Goal: Transaction & Acquisition: Purchase product/service

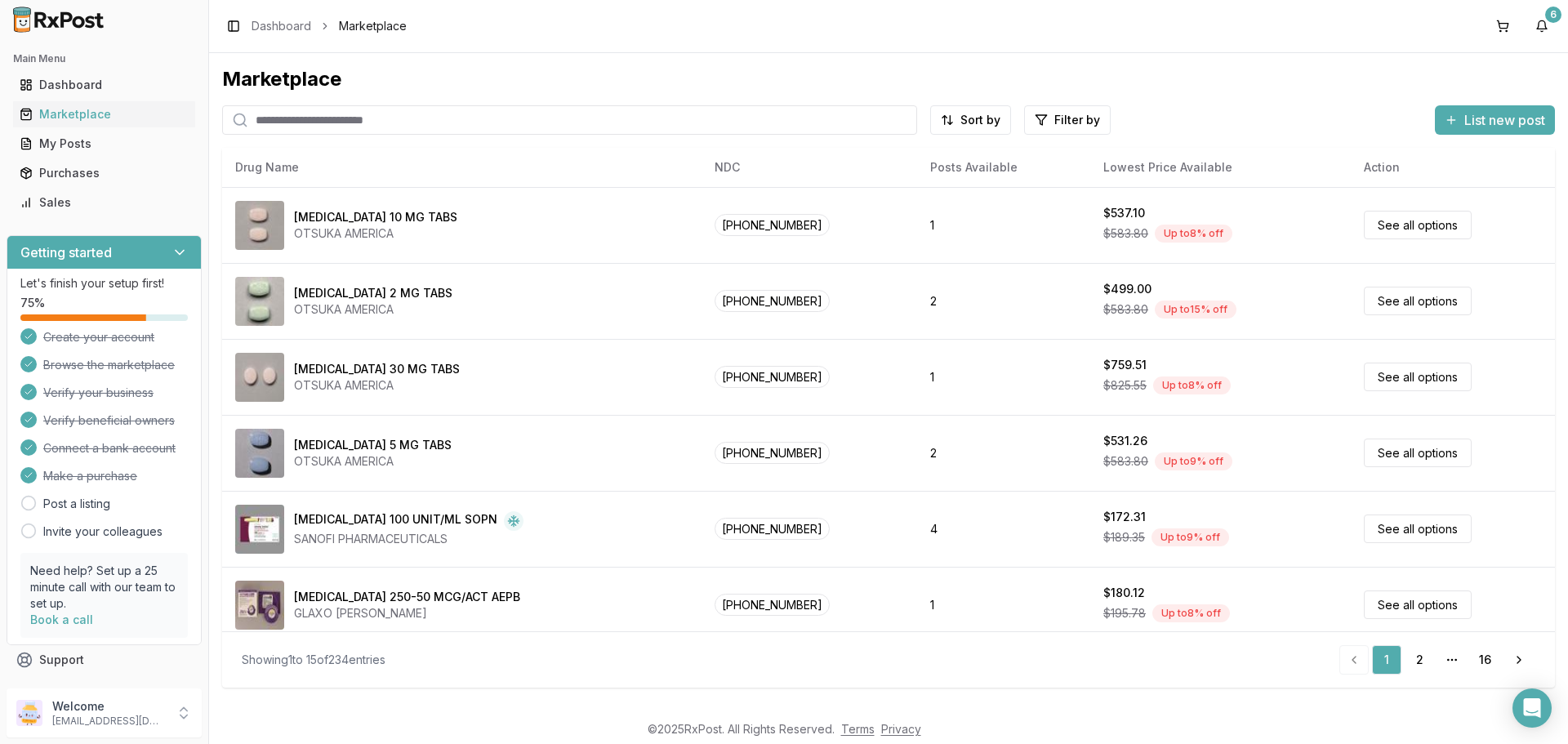
click at [491, 126] on input "search" at bounding box center [569, 120] width 695 height 29
paste input "**********"
type input "**********"
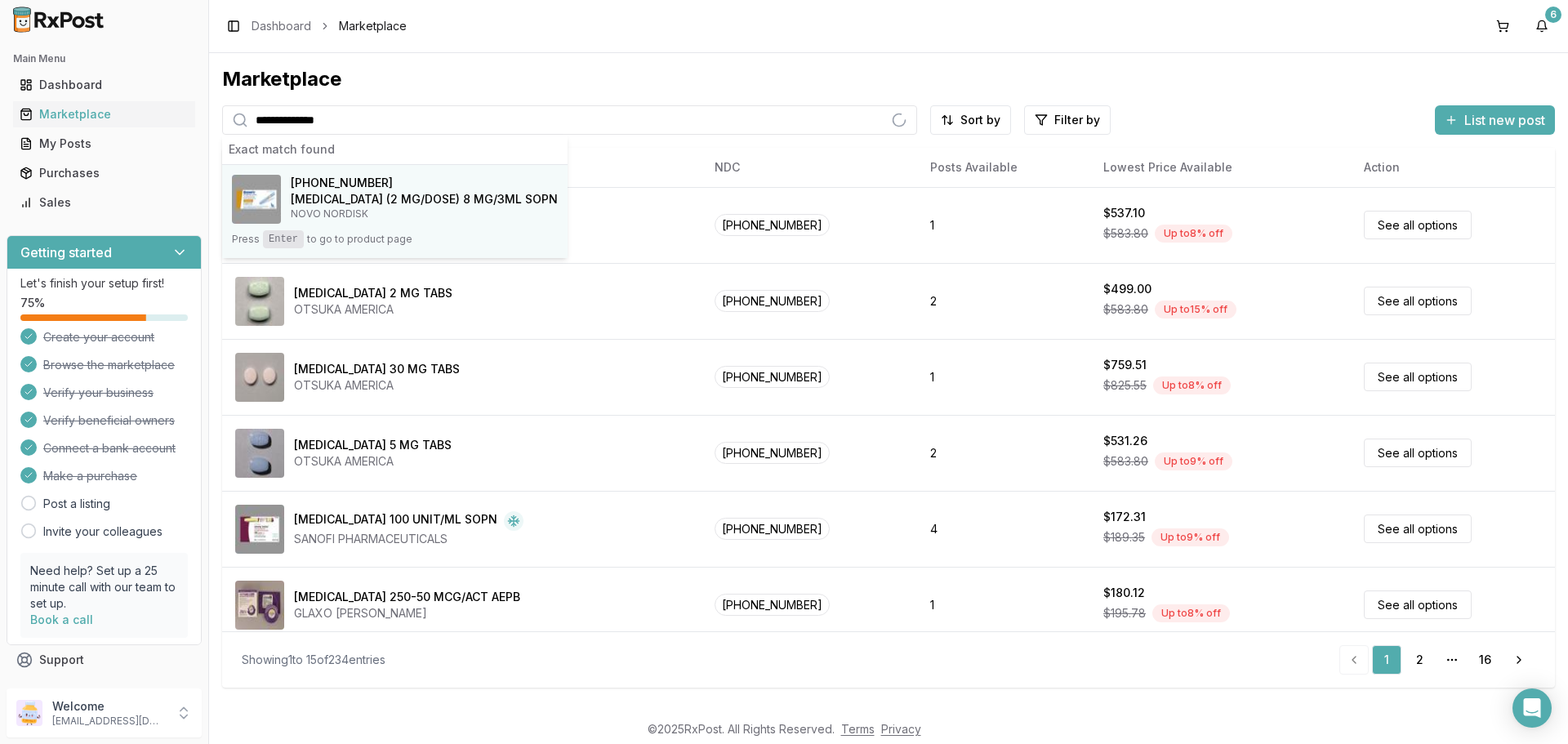
click at [365, 182] on span "[PHONE_NUMBER]" at bounding box center [341, 183] width 102 height 17
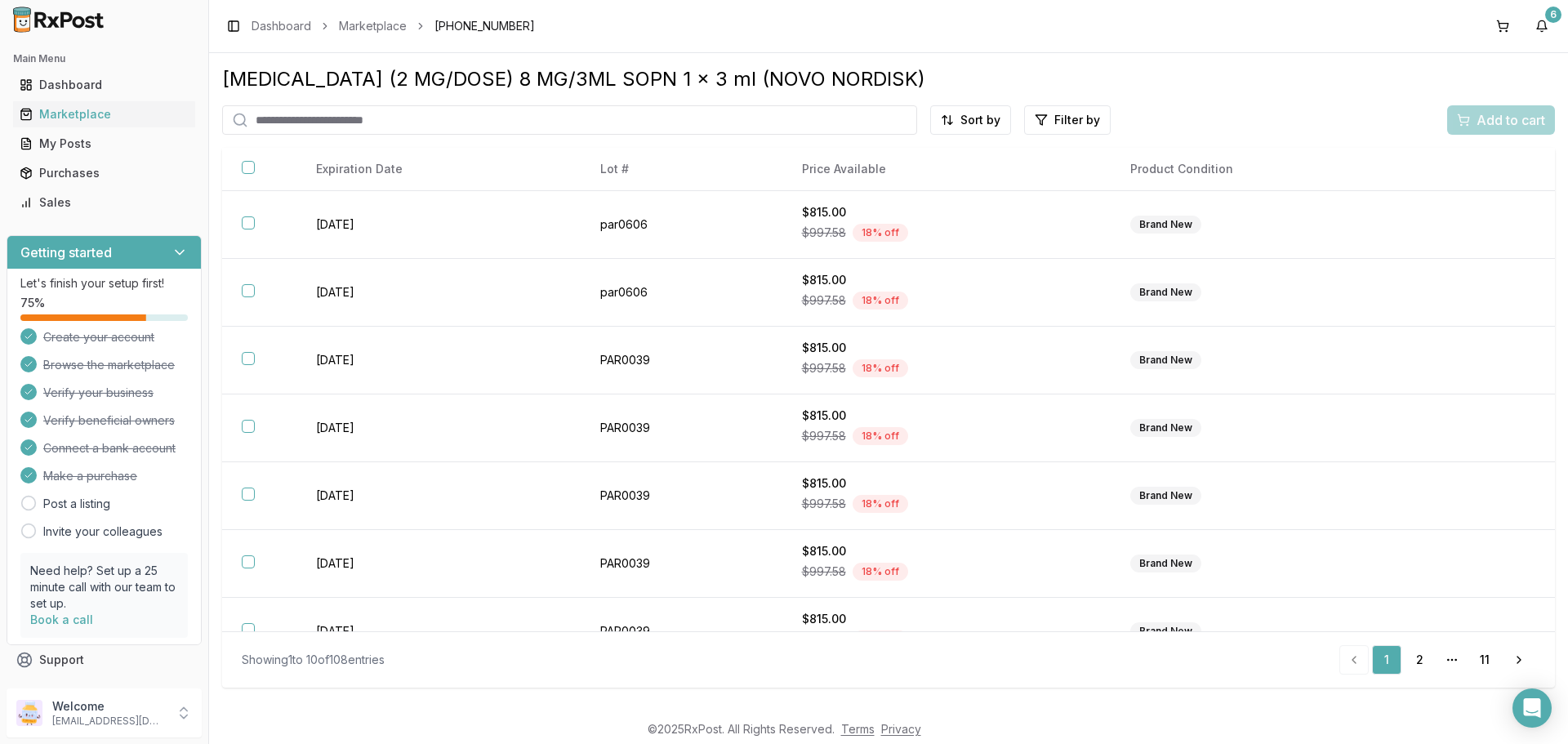
click at [354, 123] on input "search" at bounding box center [569, 120] width 695 height 29
type input "*******"
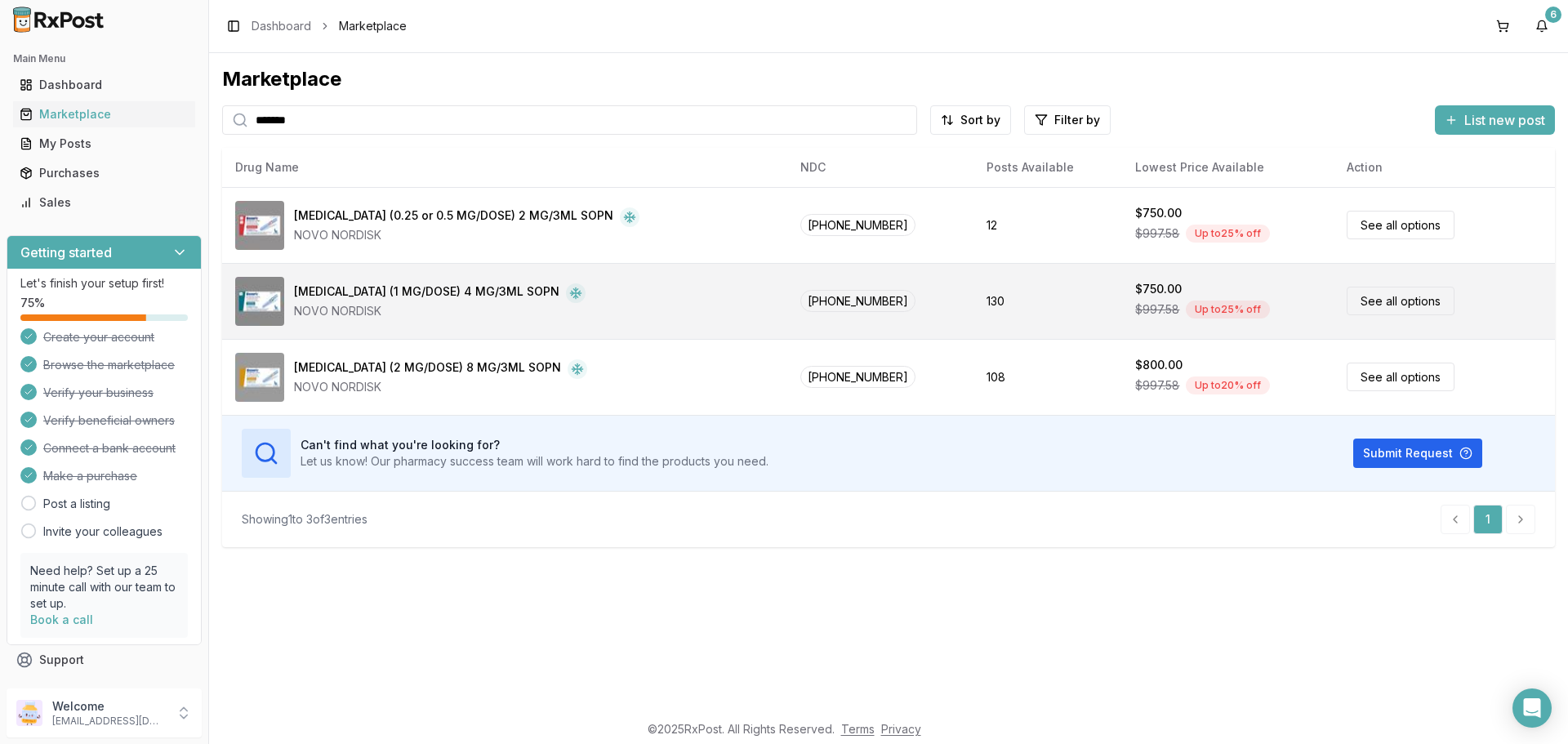
click at [1370, 302] on link "See all options" at bounding box center [1401, 301] width 108 height 28
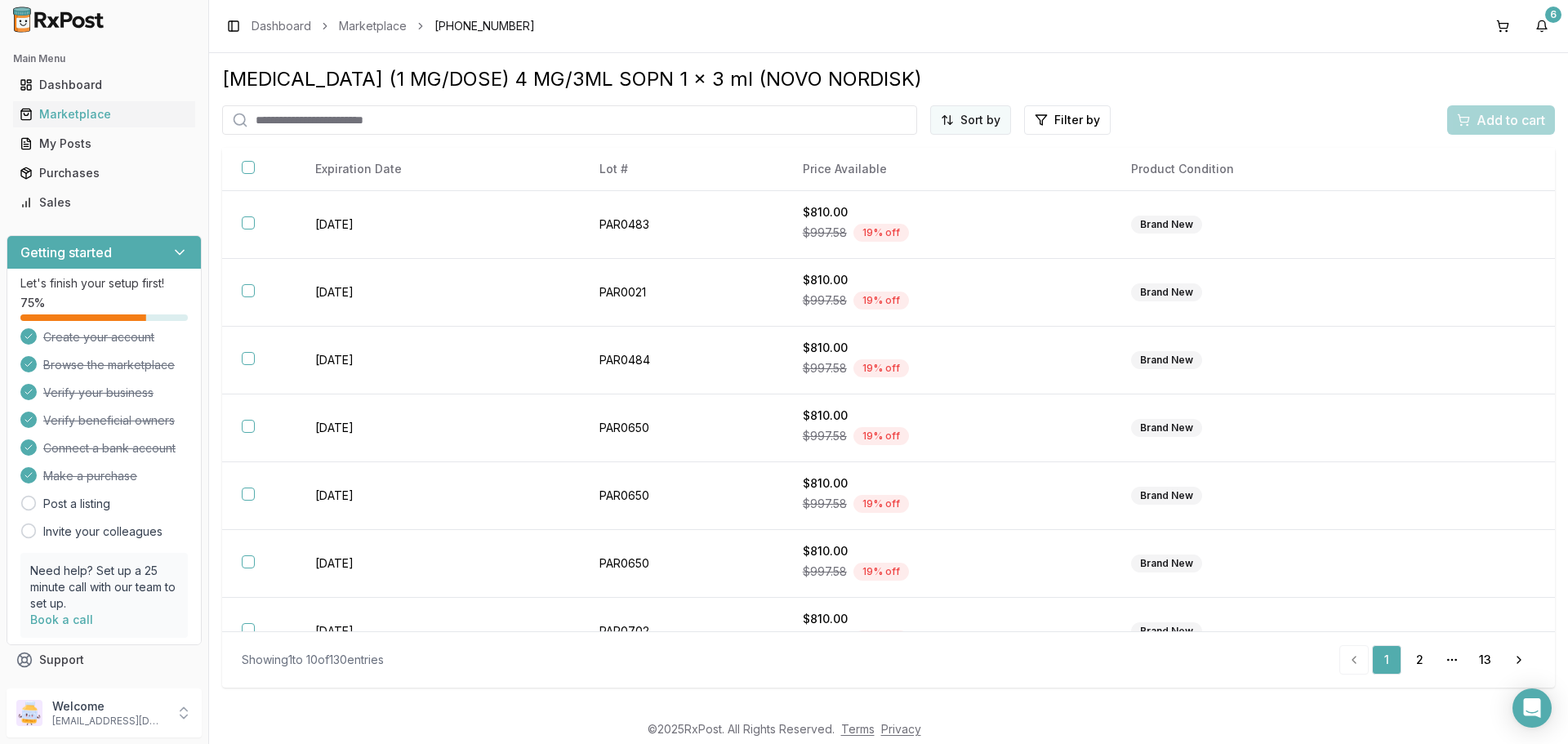
click at [976, 122] on html "Main Menu Dashboard Marketplace My Posts Purchases Sales Getting started Let's …" at bounding box center [784, 372] width 1568 height 744
click at [935, 181] on div "Price (Low to High)" at bounding box center [931, 181] width 156 height 26
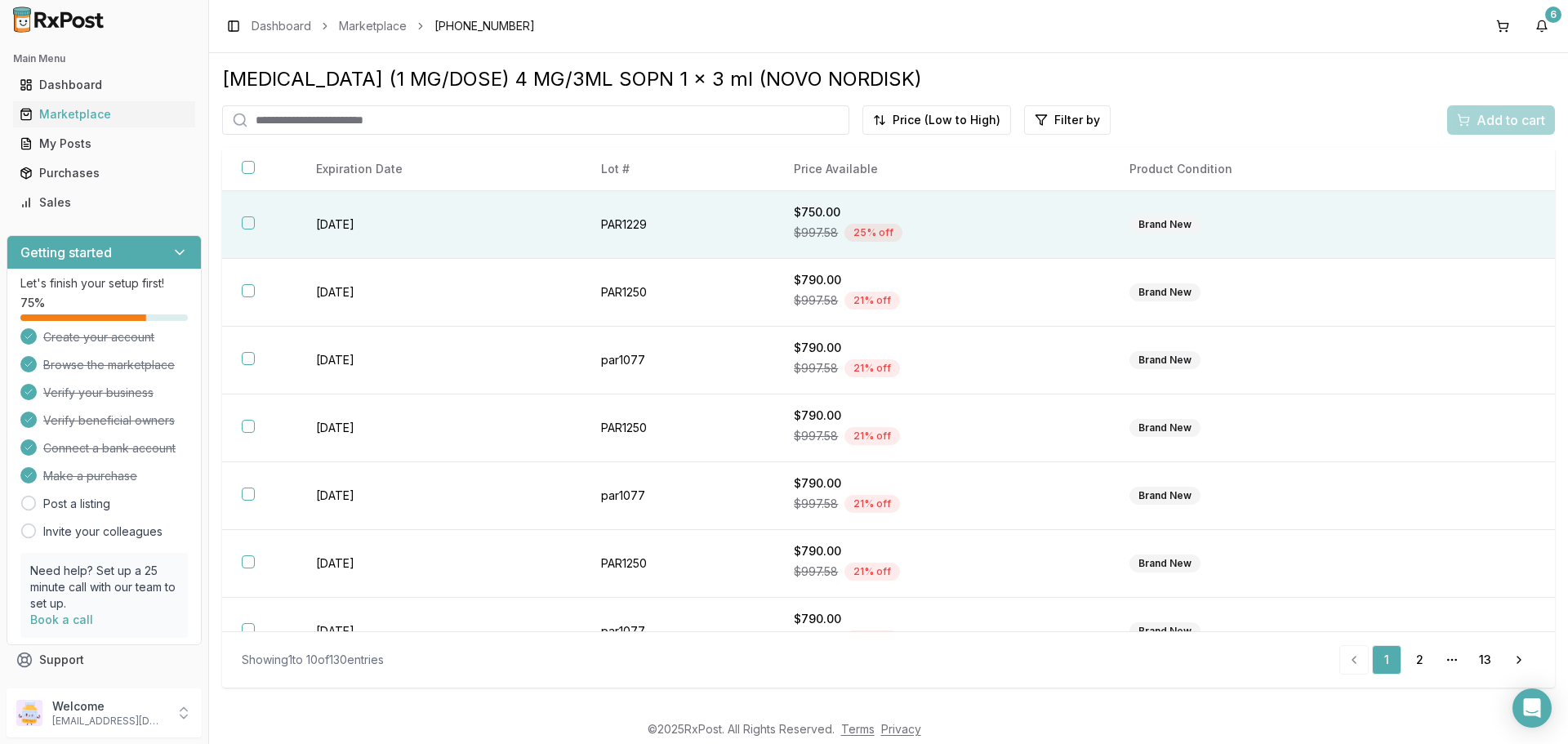
click at [241, 222] on th at bounding box center [259, 225] width 74 height 67
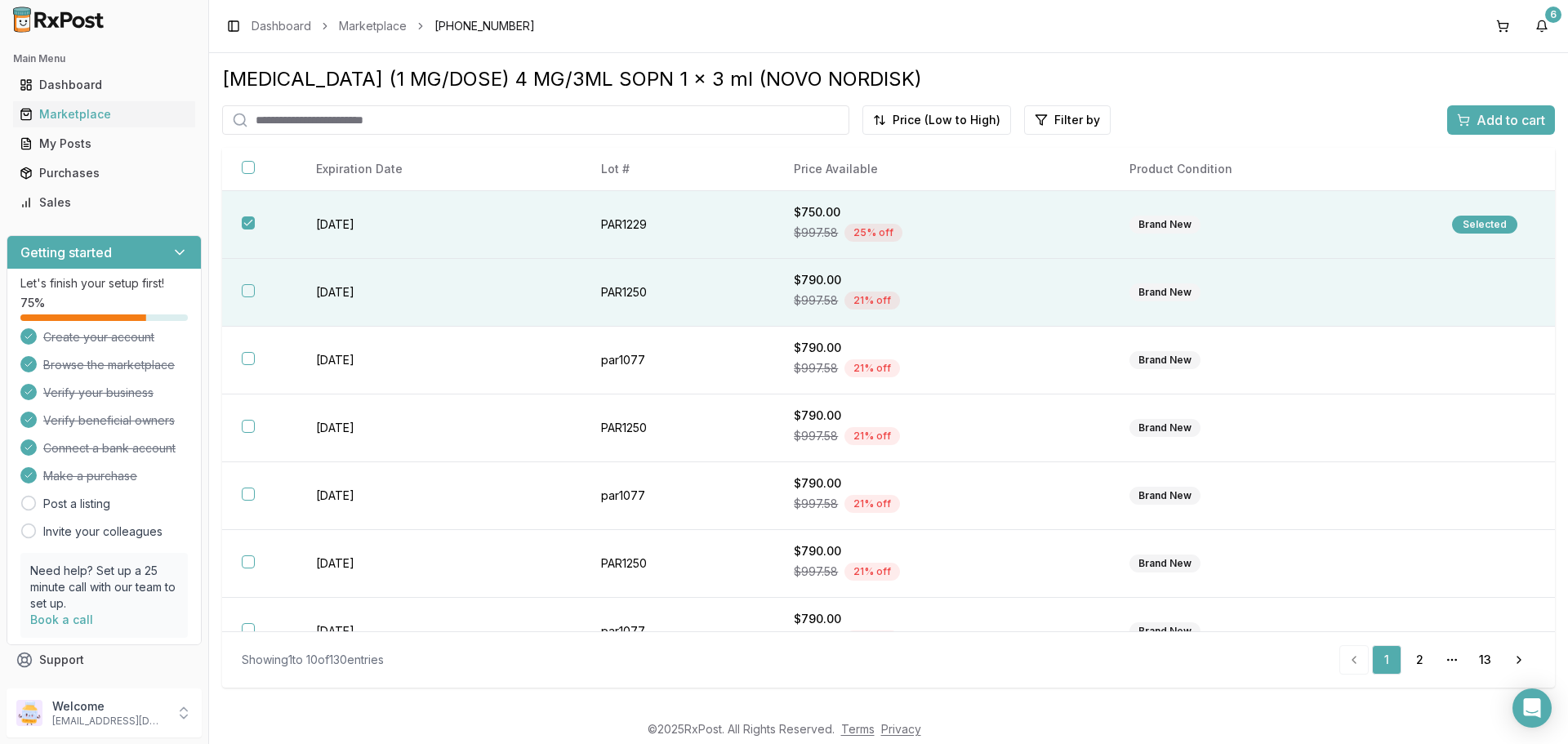
click at [249, 288] on button "button" at bounding box center [249, 291] width 13 height 13
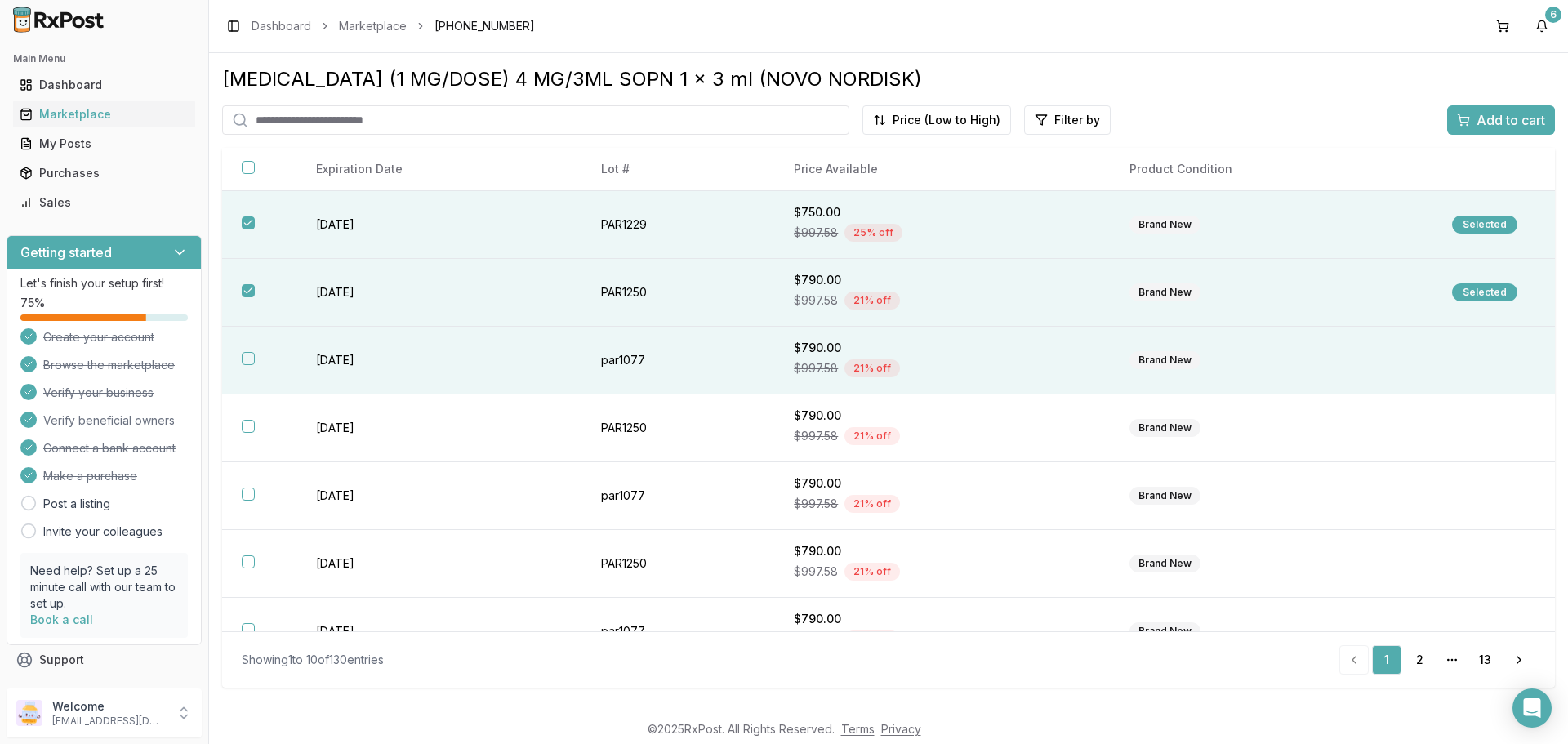
click at [245, 357] on button "button" at bounding box center [249, 359] width 13 height 13
click at [1500, 112] on span "Add to cart" at bounding box center [1511, 121] width 68 height 20
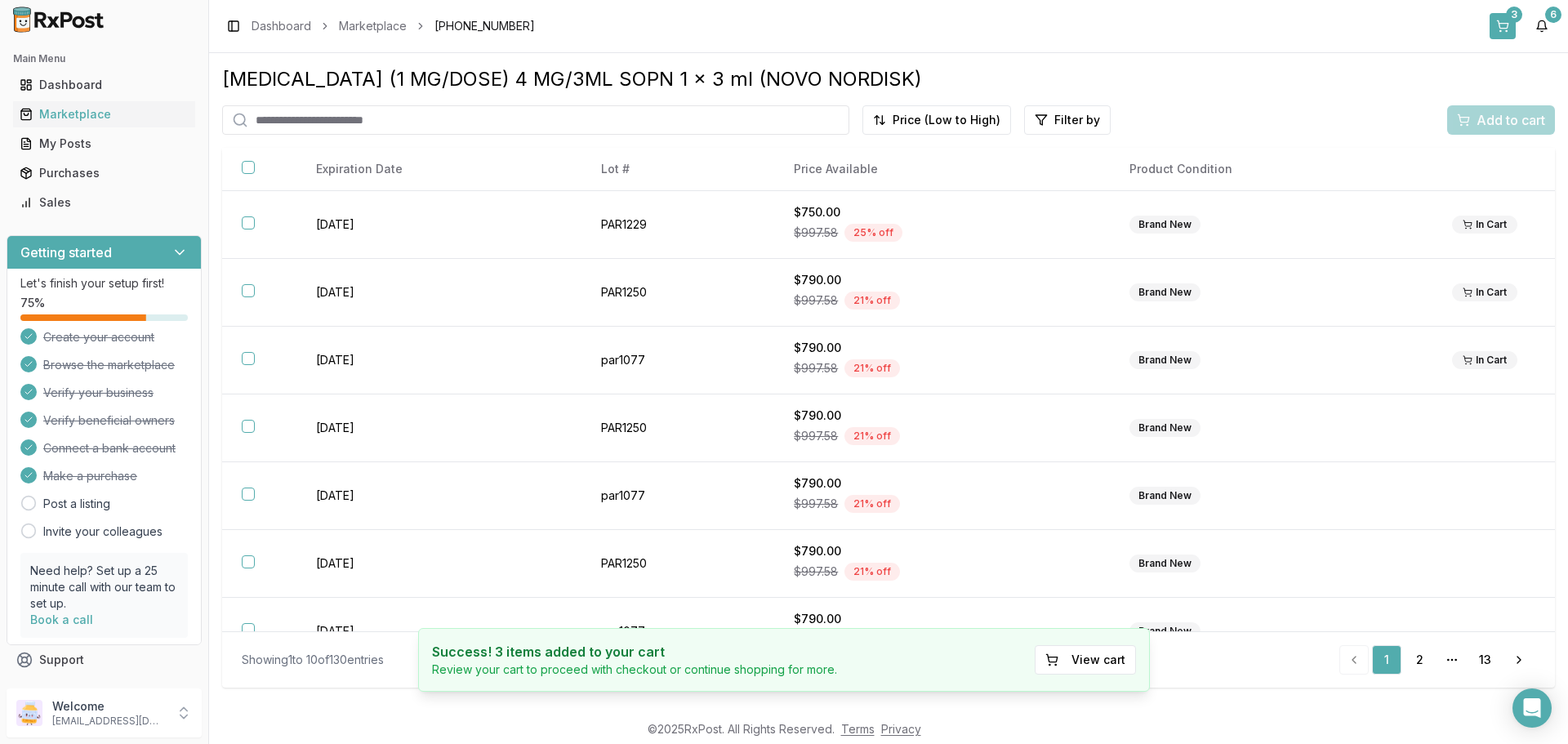
click at [1502, 21] on button "3" at bounding box center [1501, 26] width 26 height 26
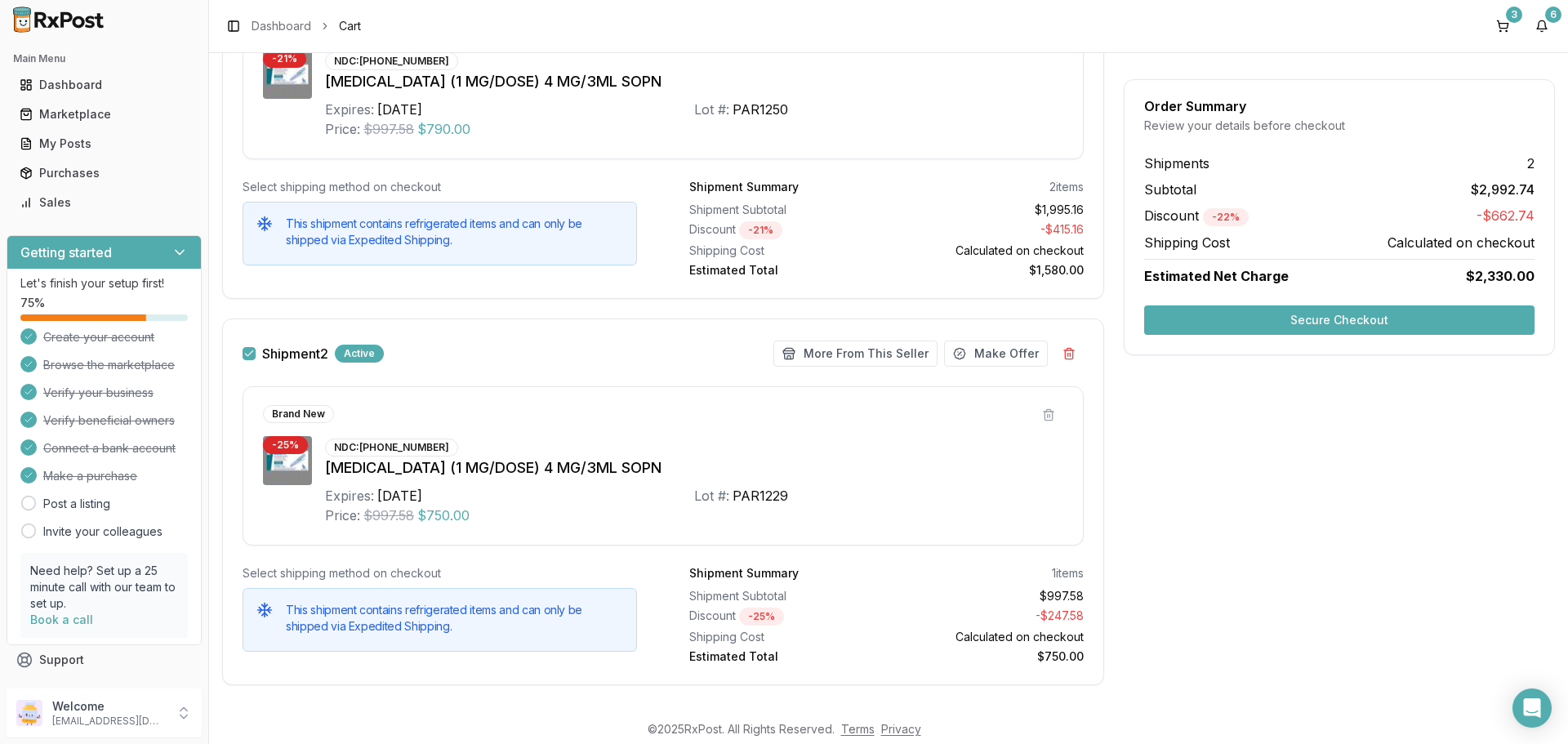
scroll to position [568, 0]
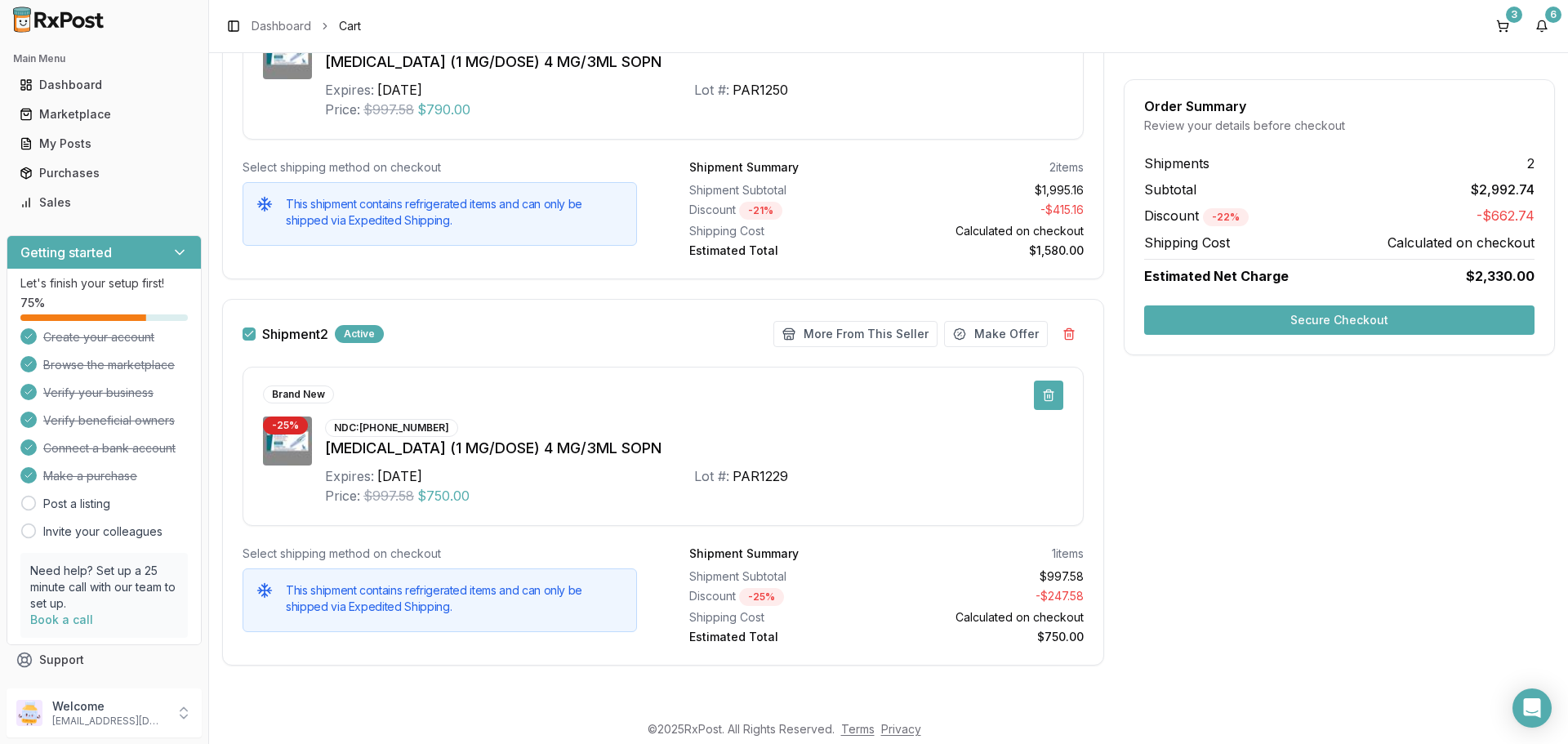
click at [1044, 395] on button at bounding box center [1048, 394] width 29 height 29
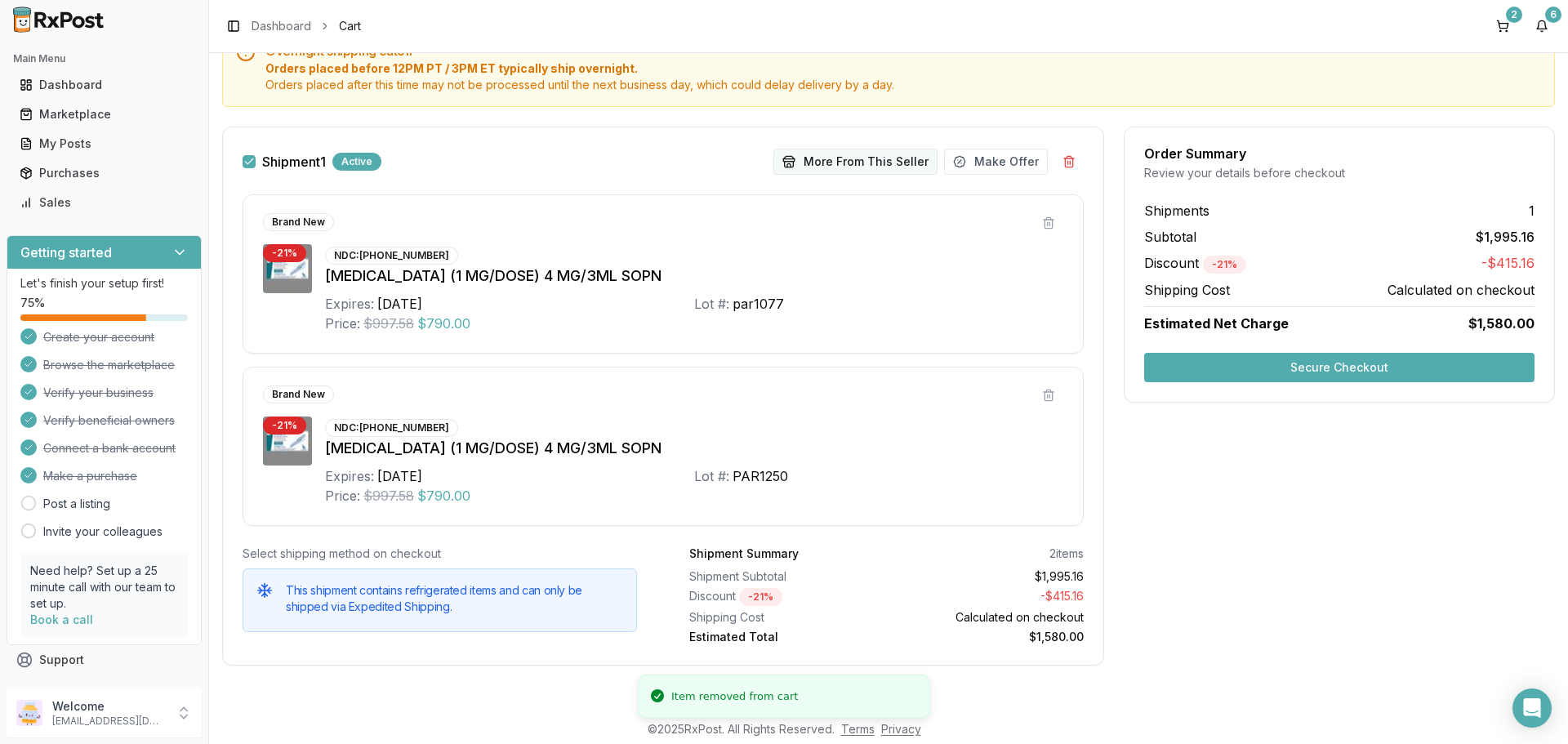
click at [864, 161] on button "More From This Seller" at bounding box center [855, 161] width 164 height 26
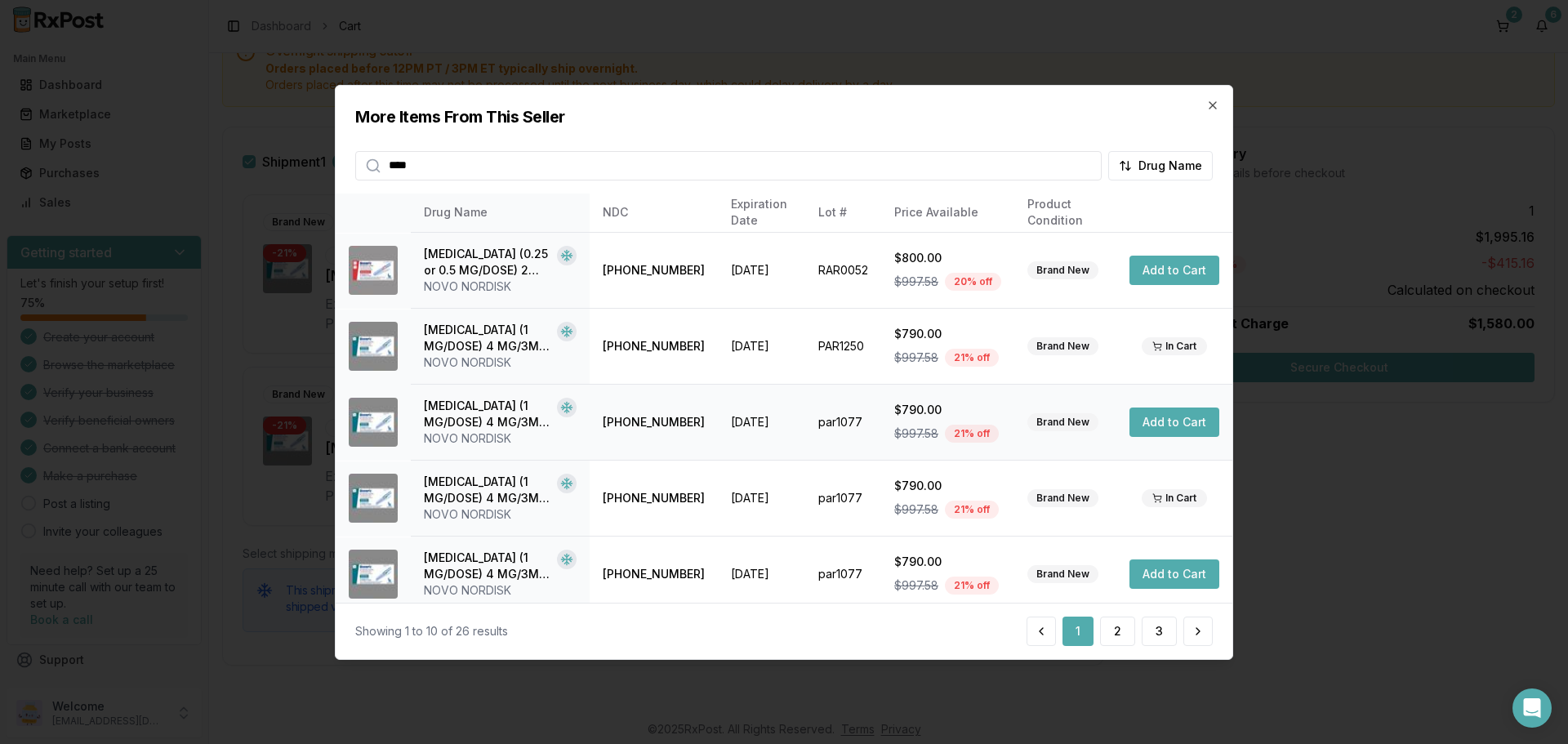
type input "****"
click at [1150, 418] on button "Add to Cart" at bounding box center [1175, 422] width 90 height 29
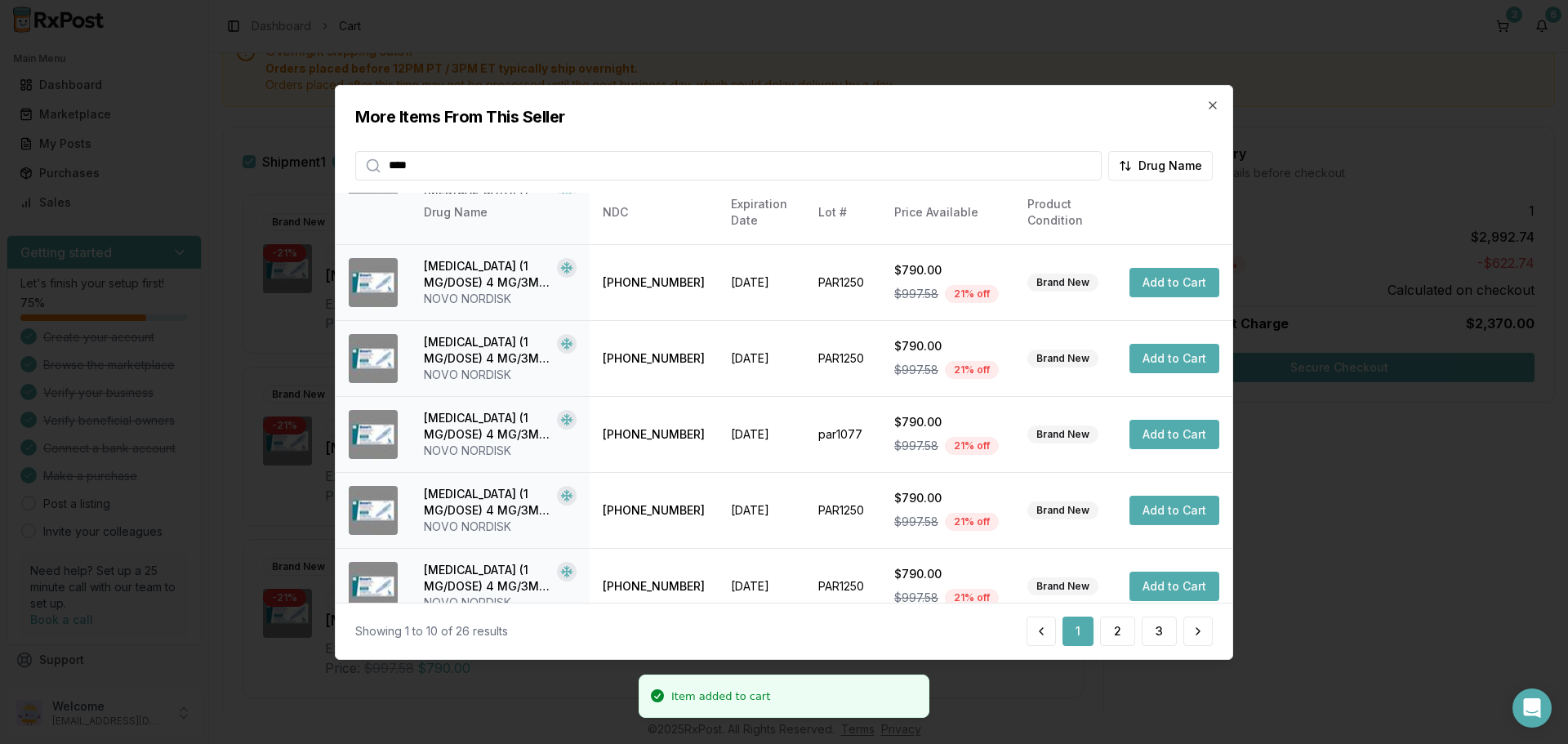
scroll to position [389, 0]
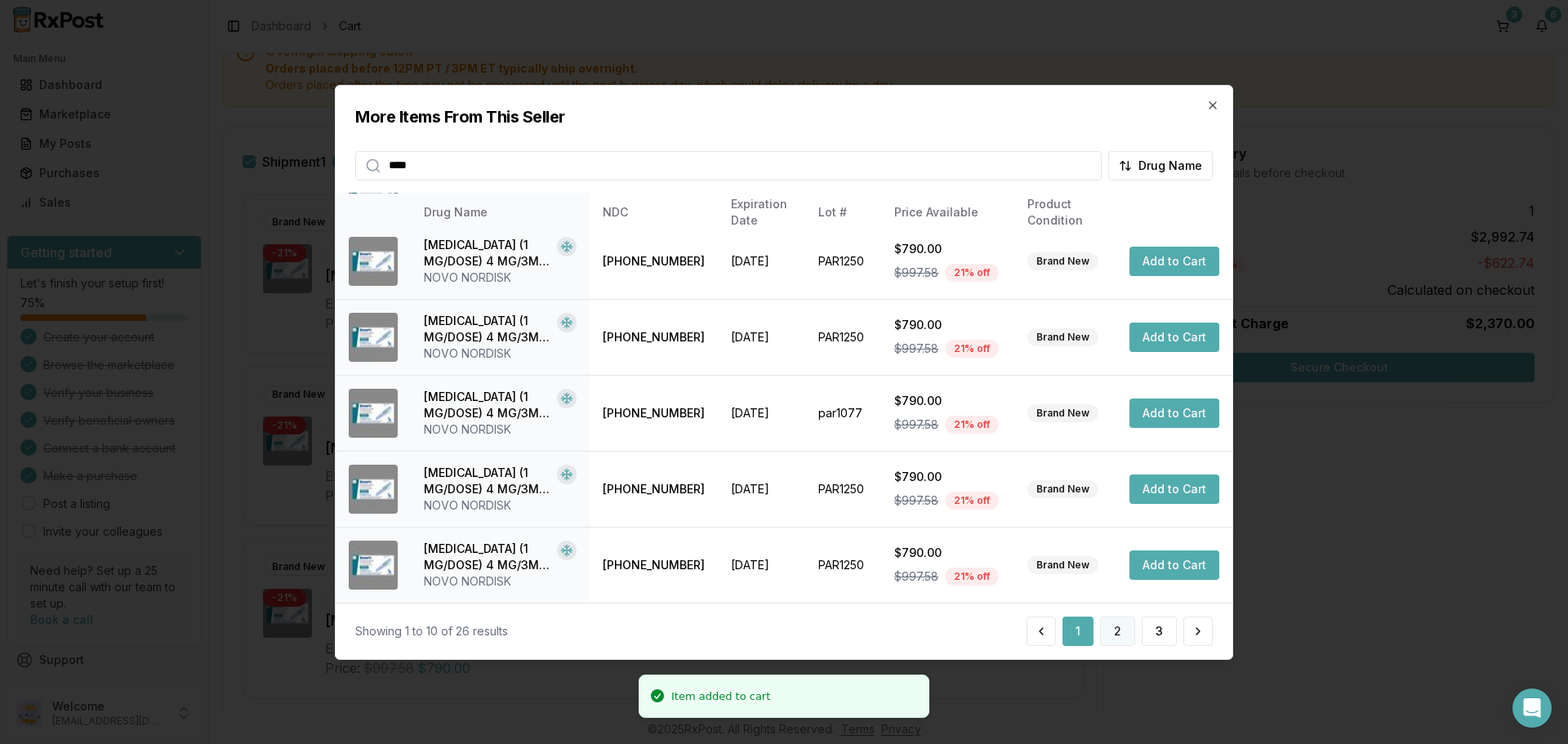
click at [1119, 631] on button "2" at bounding box center [1117, 631] width 35 height 29
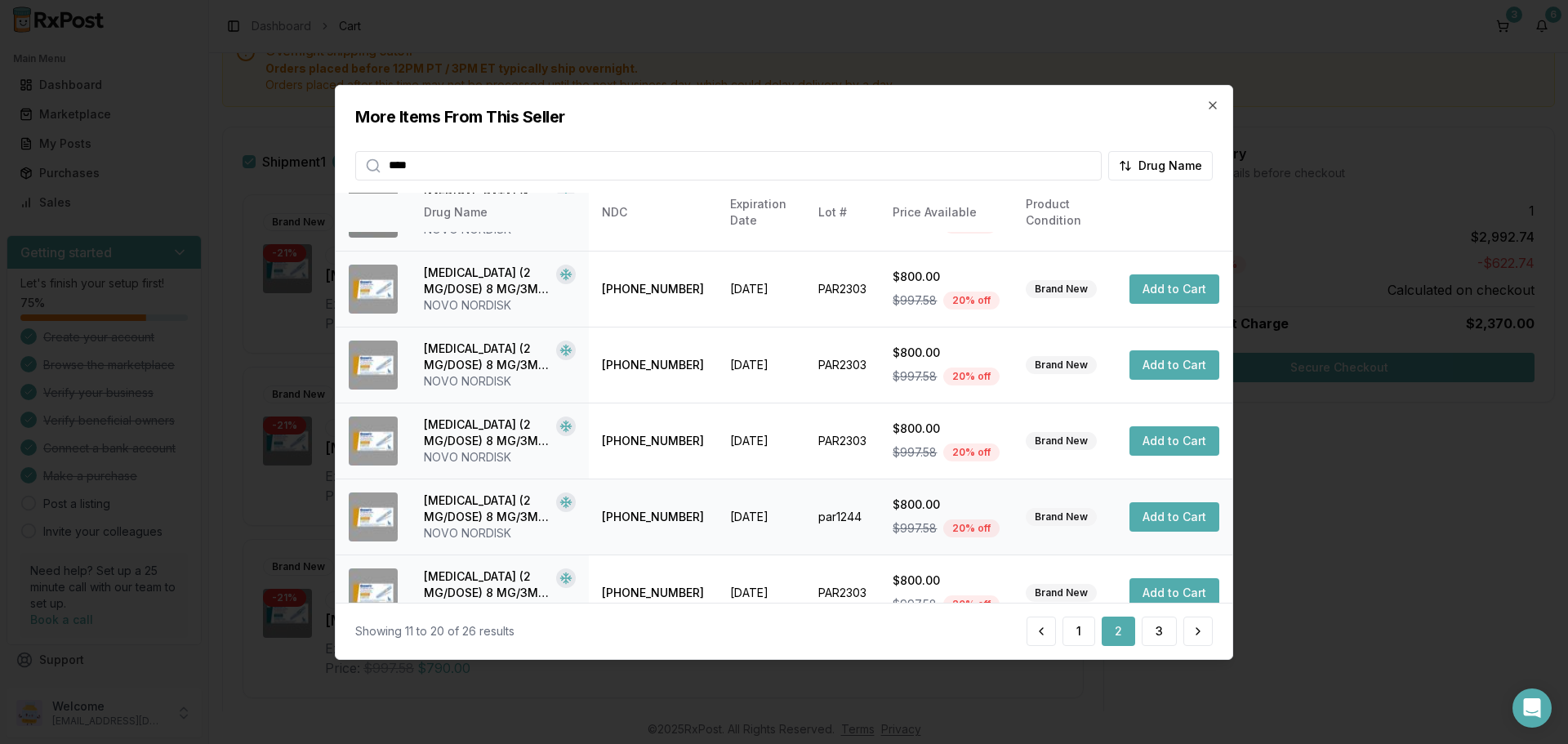
scroll to position [245, 0]
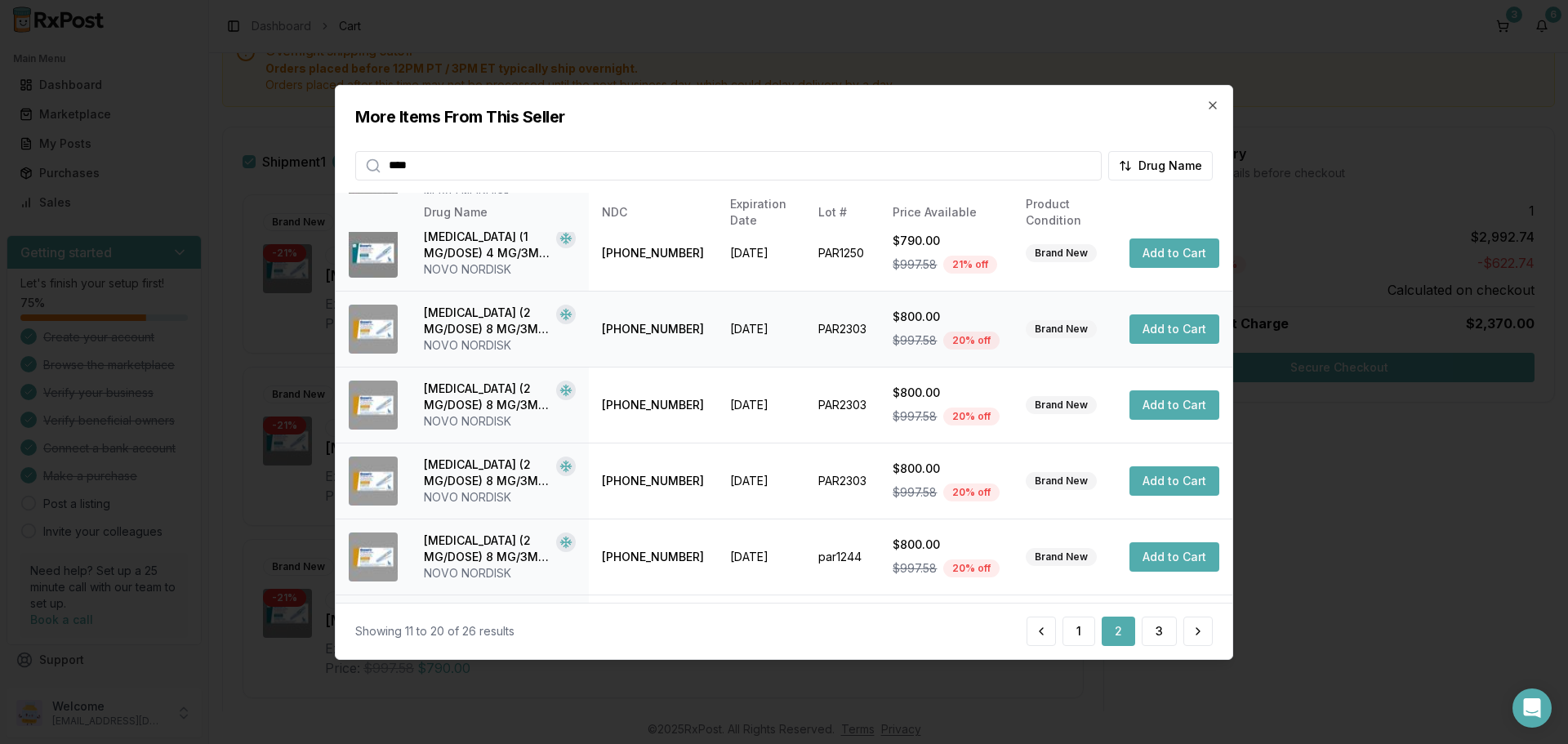
click at [1167, 325] on button "Add to Cart" at bounding box center [1175, 329] width 90 height 29
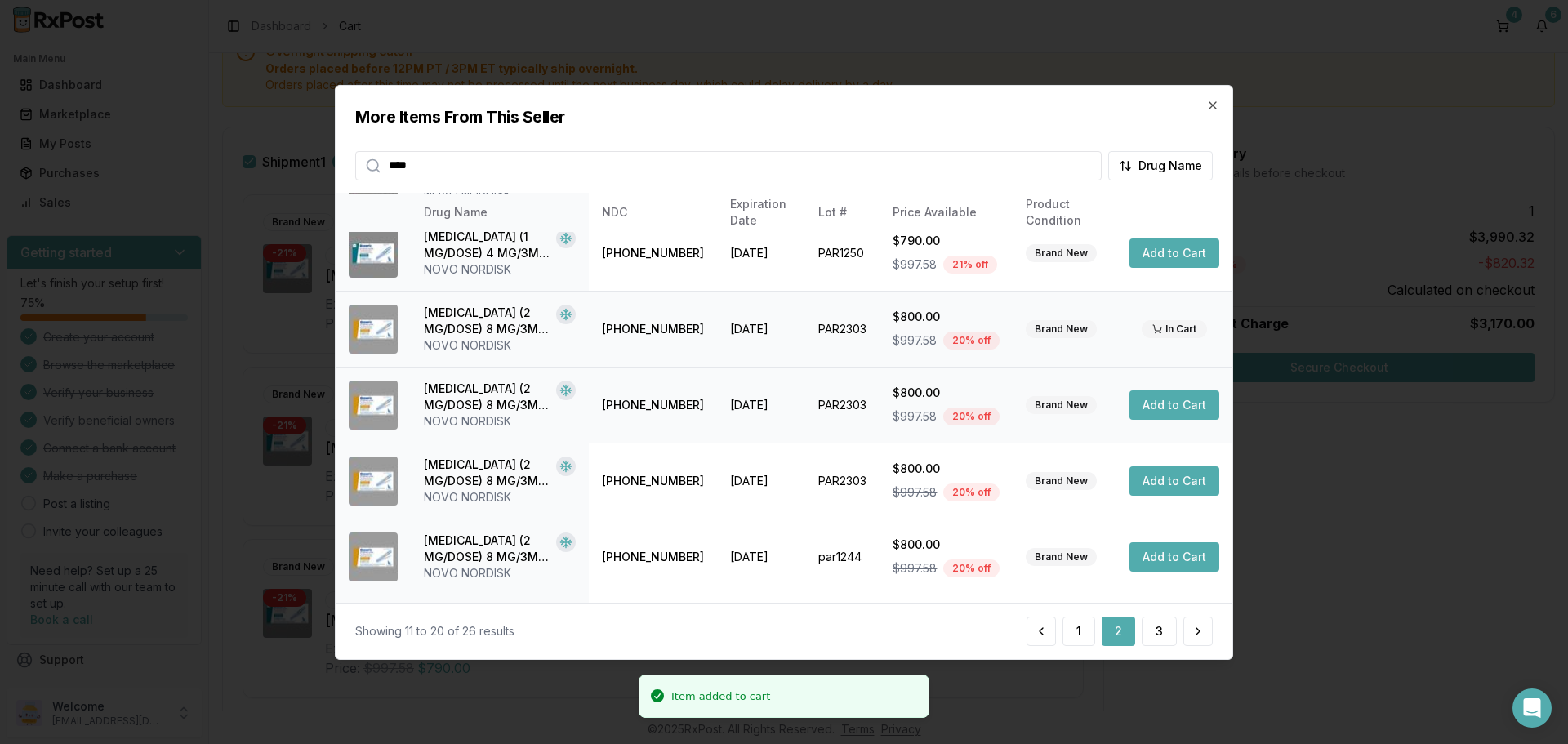
click at [1156, 405] on button "Add to Cart" at bounding box center [1175, 404] width 90 height 29
click at [1158, 478] on button "Add to Cart" at bounding box center [1175, 480] width 90 height 29
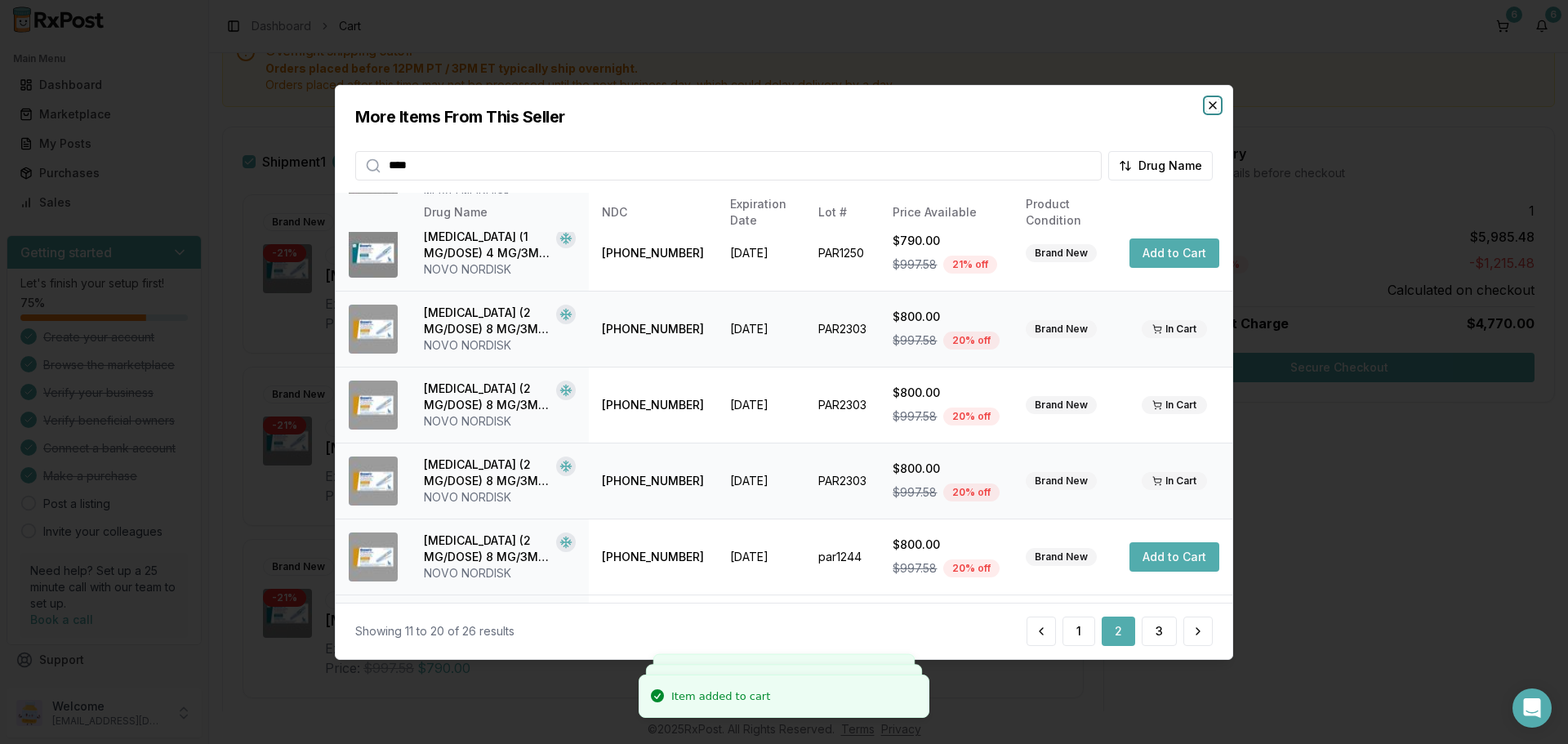
click at [1210, 111] on icon "button" at bounding box center [1213, 105] width 13 height 13
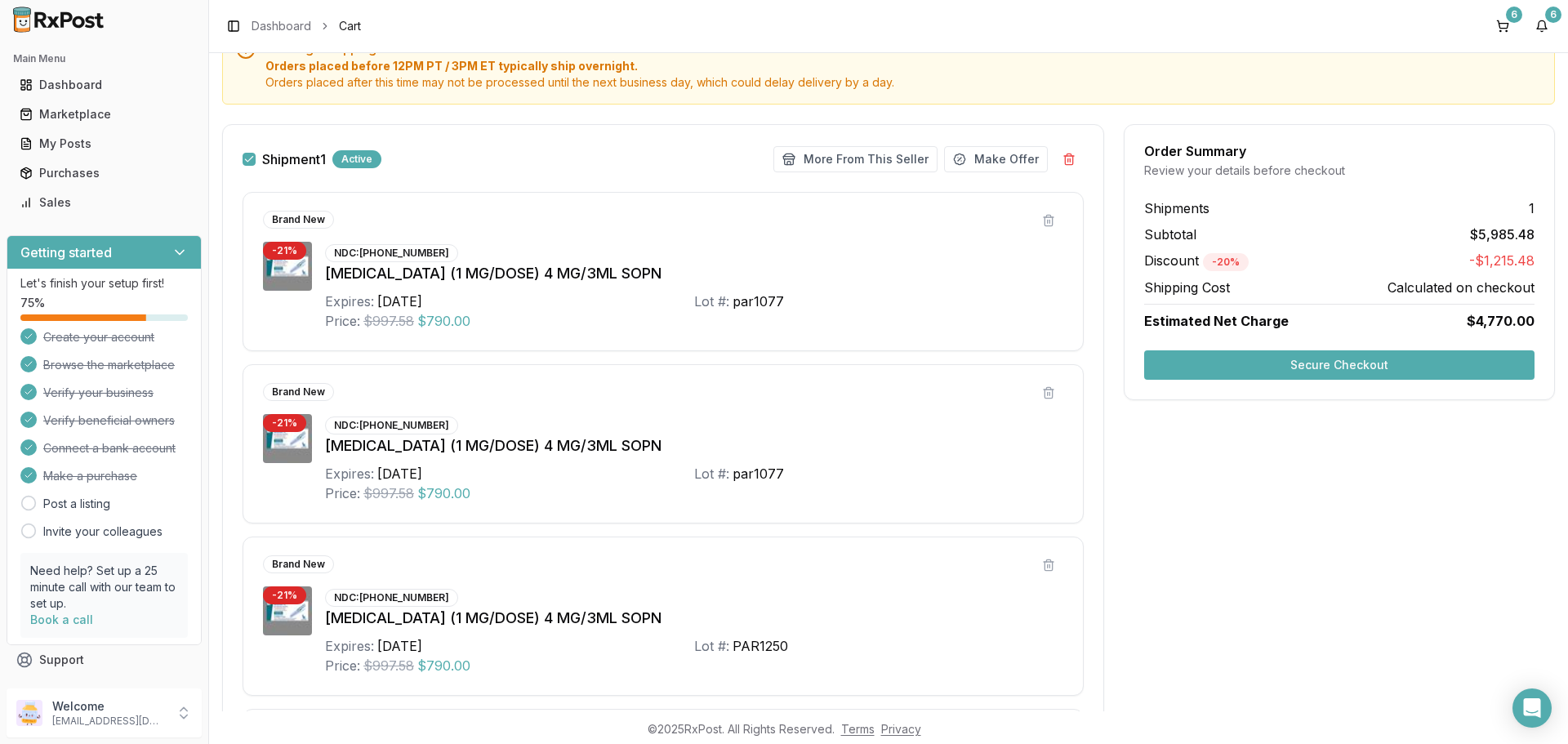
scroll to position [163, 0]
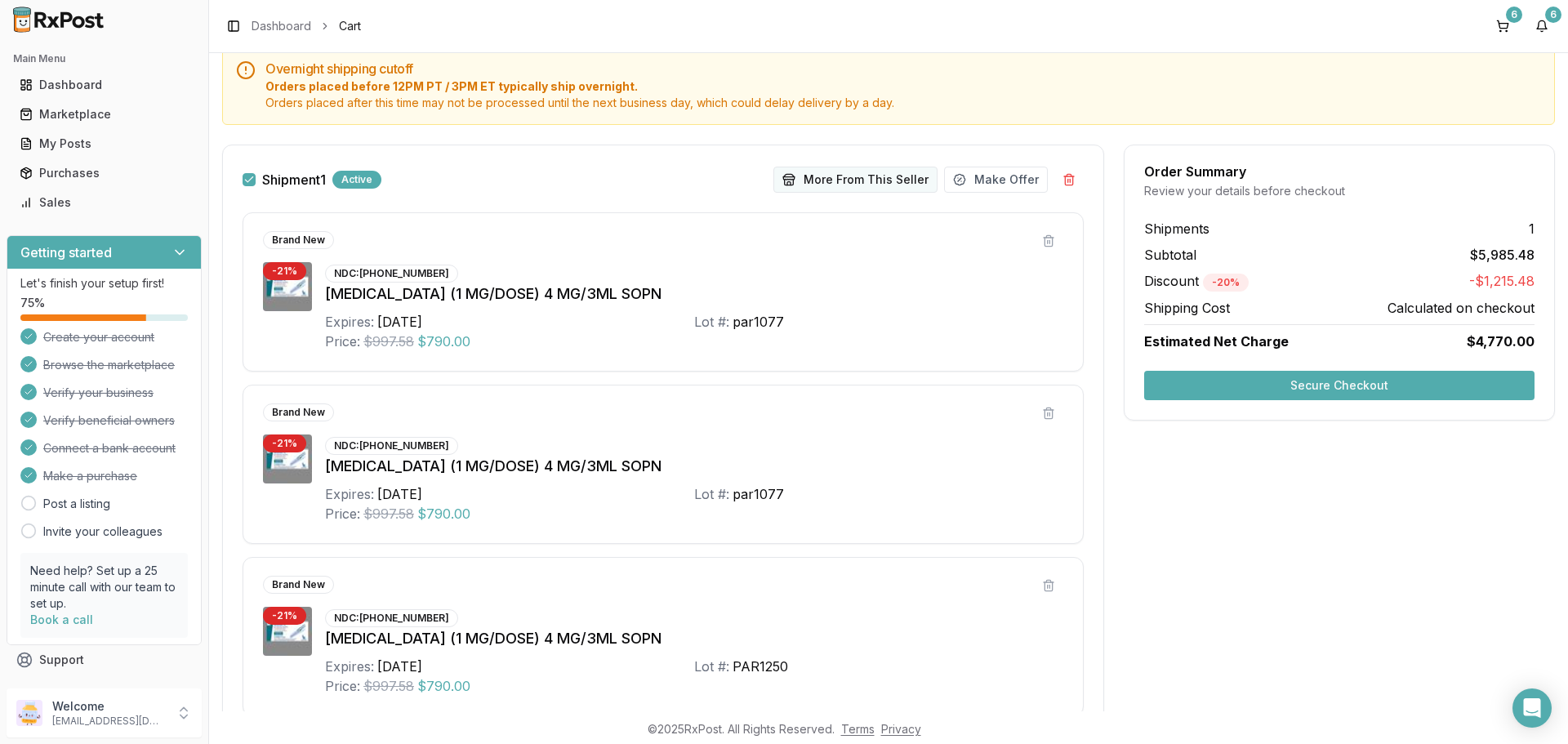
click at [869, 183] on button "More From This Seller" at bounding box center [855, 179] width 164 height 26
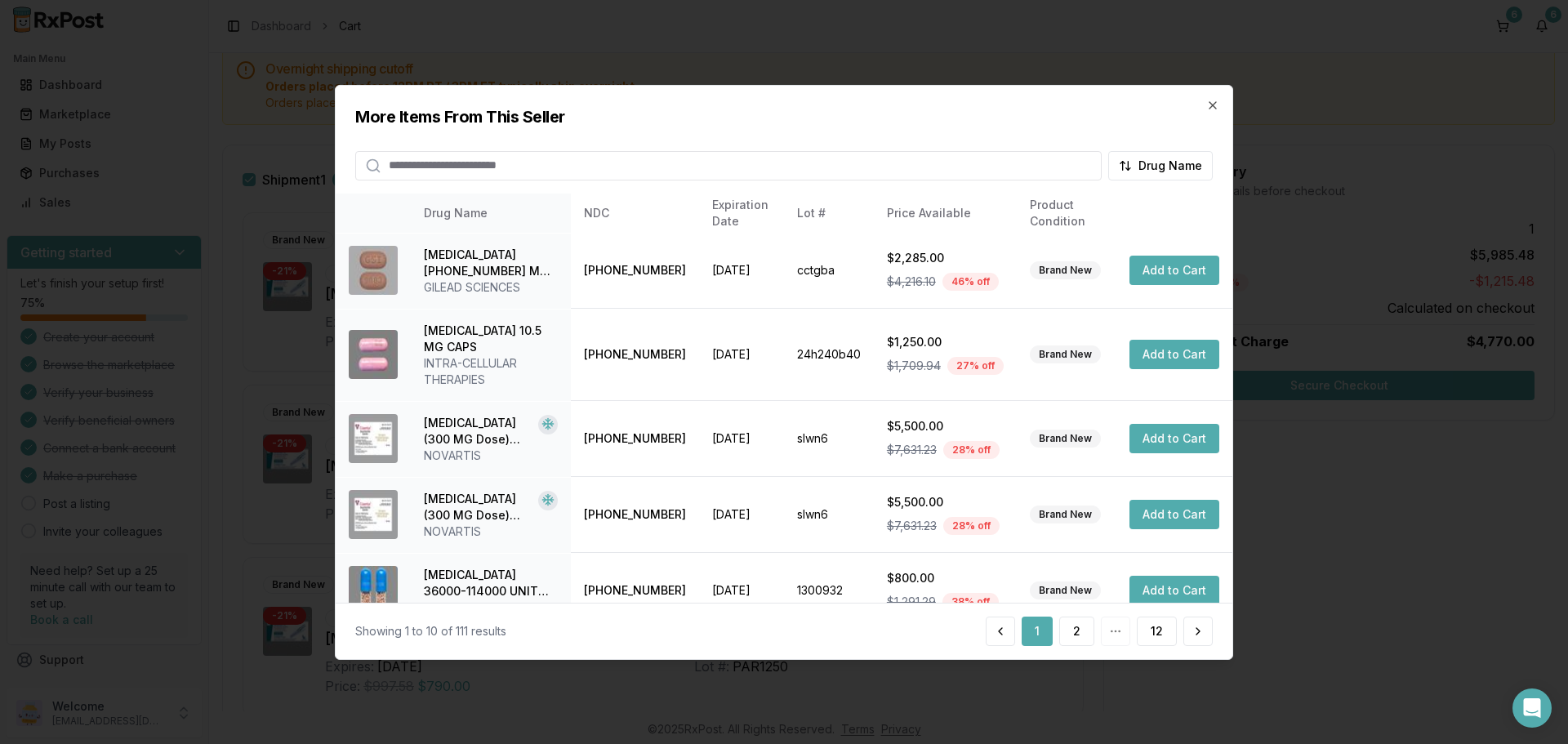
click at [743, 156] on input "search" at bounding box center [728, 165] width 746 height 29
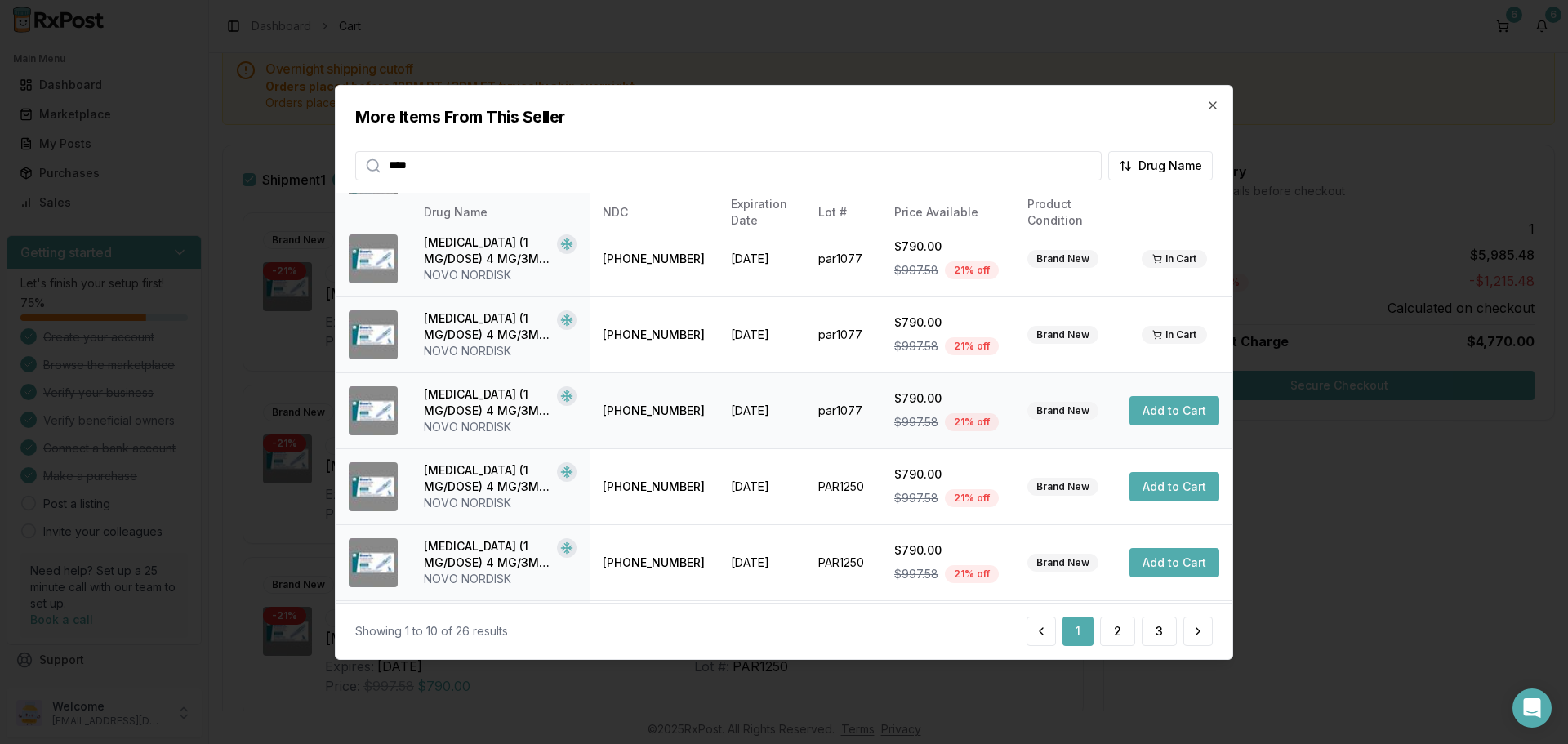
type input "****"
click at [1159, 410] on button "Add to Cart" at bounding box center [1175, 410] width 90 height 29
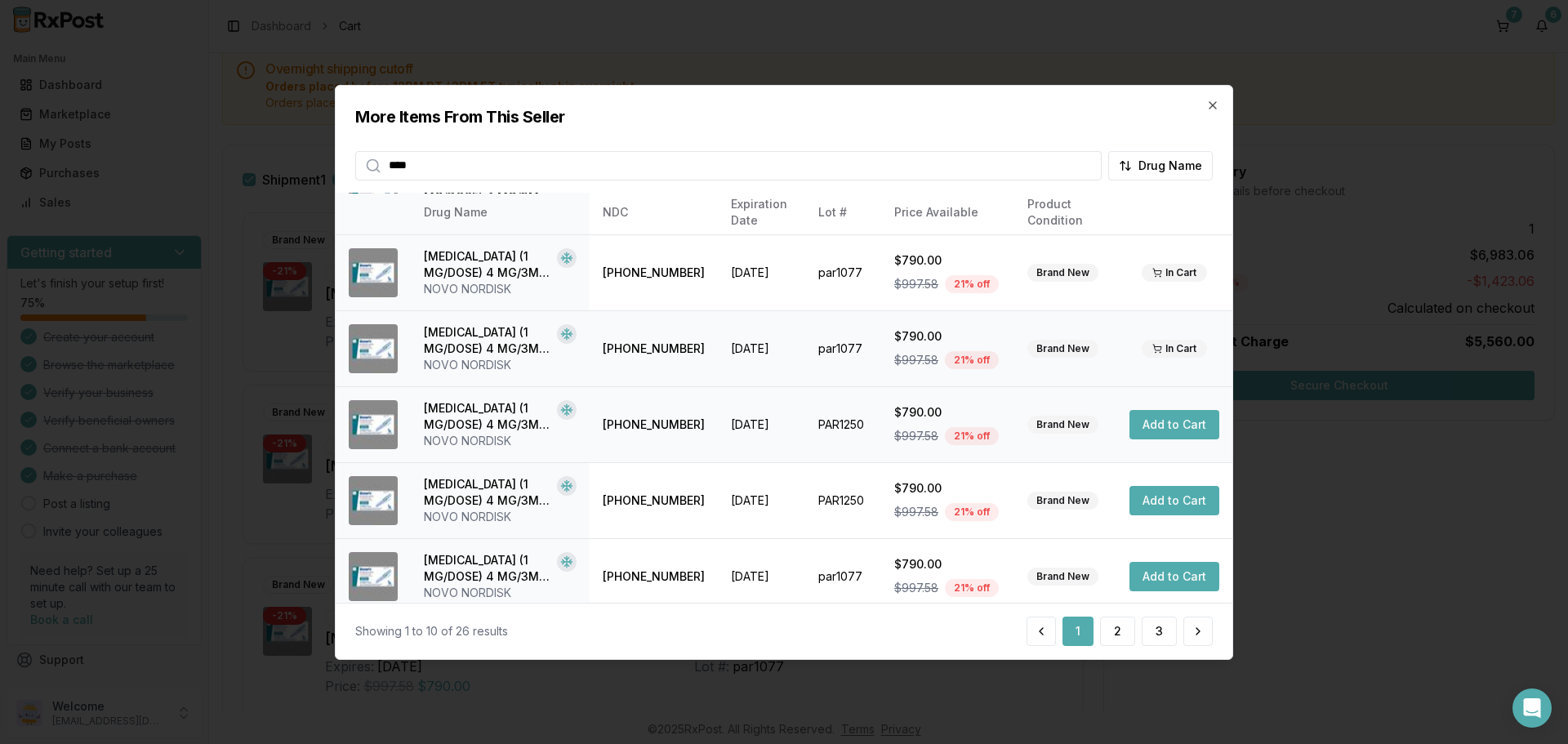
scroll to position [389, 0]
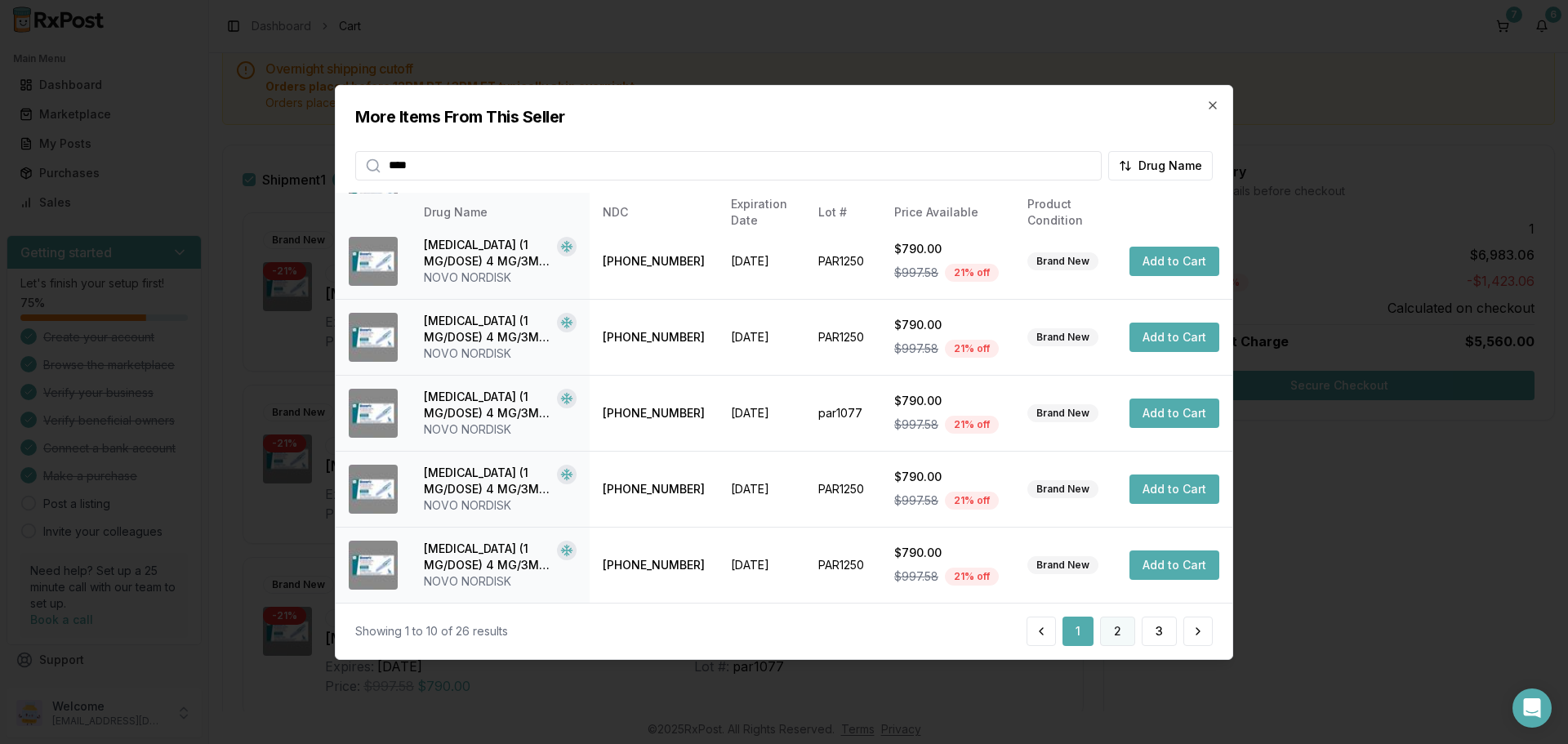
click at [1113, 632] on button "2" at bounding box center [1117, 631] width 35 height 29
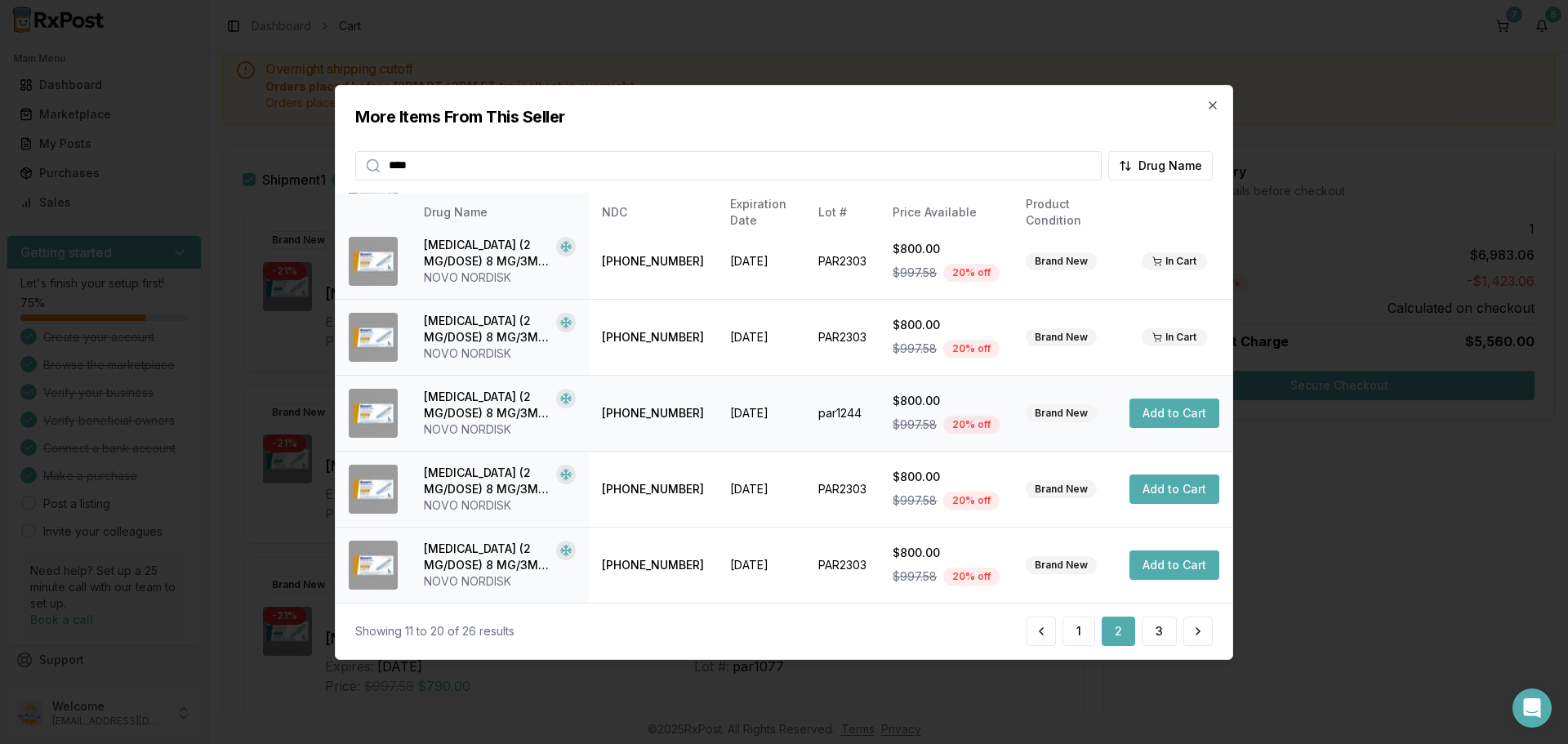
click at [1162, 416] on button "Add to Cart" at bounding box center [1175, 413] width 90 height 29
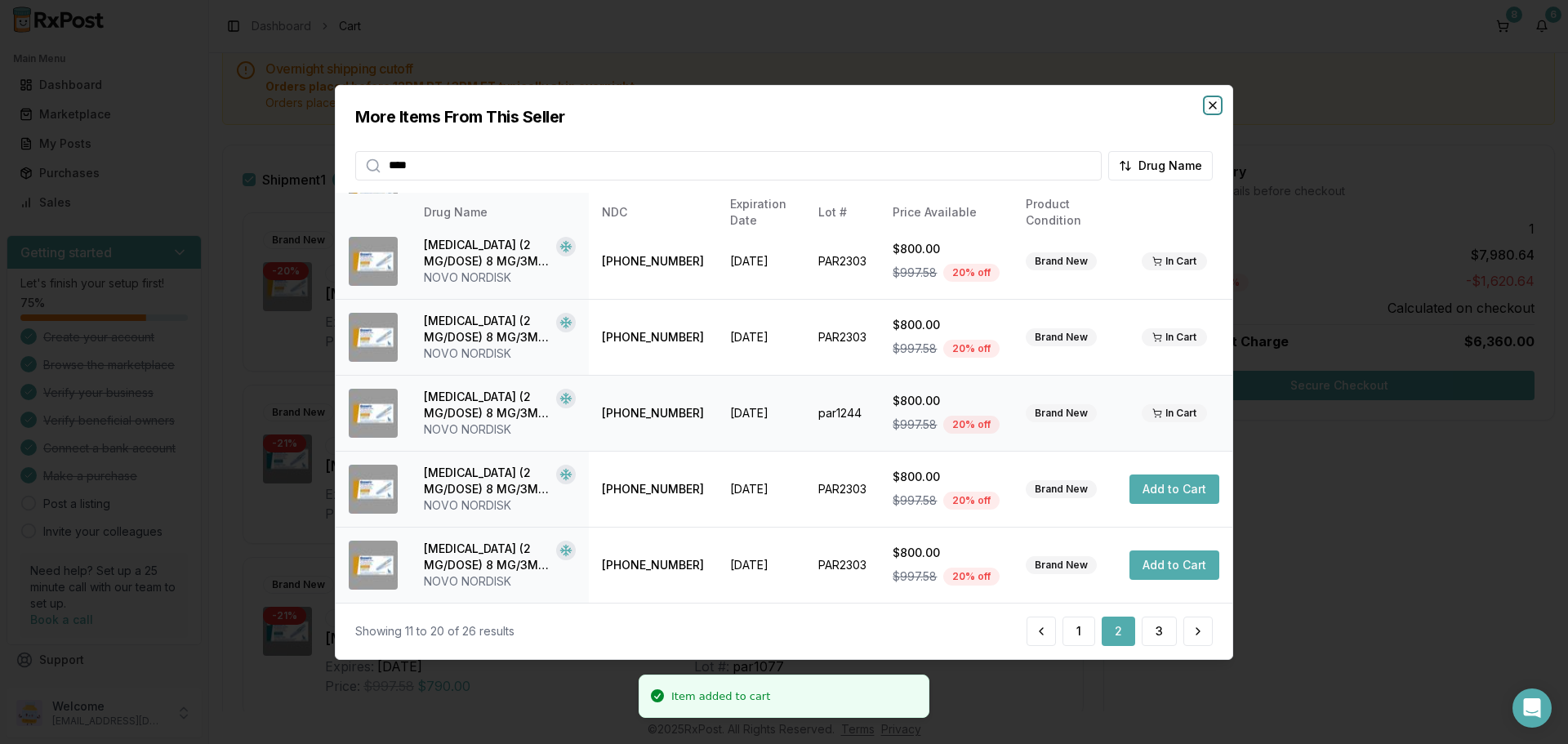
click at [1217, 107] on icon "button" at bounding box center [1213, 105] width 13 height 13
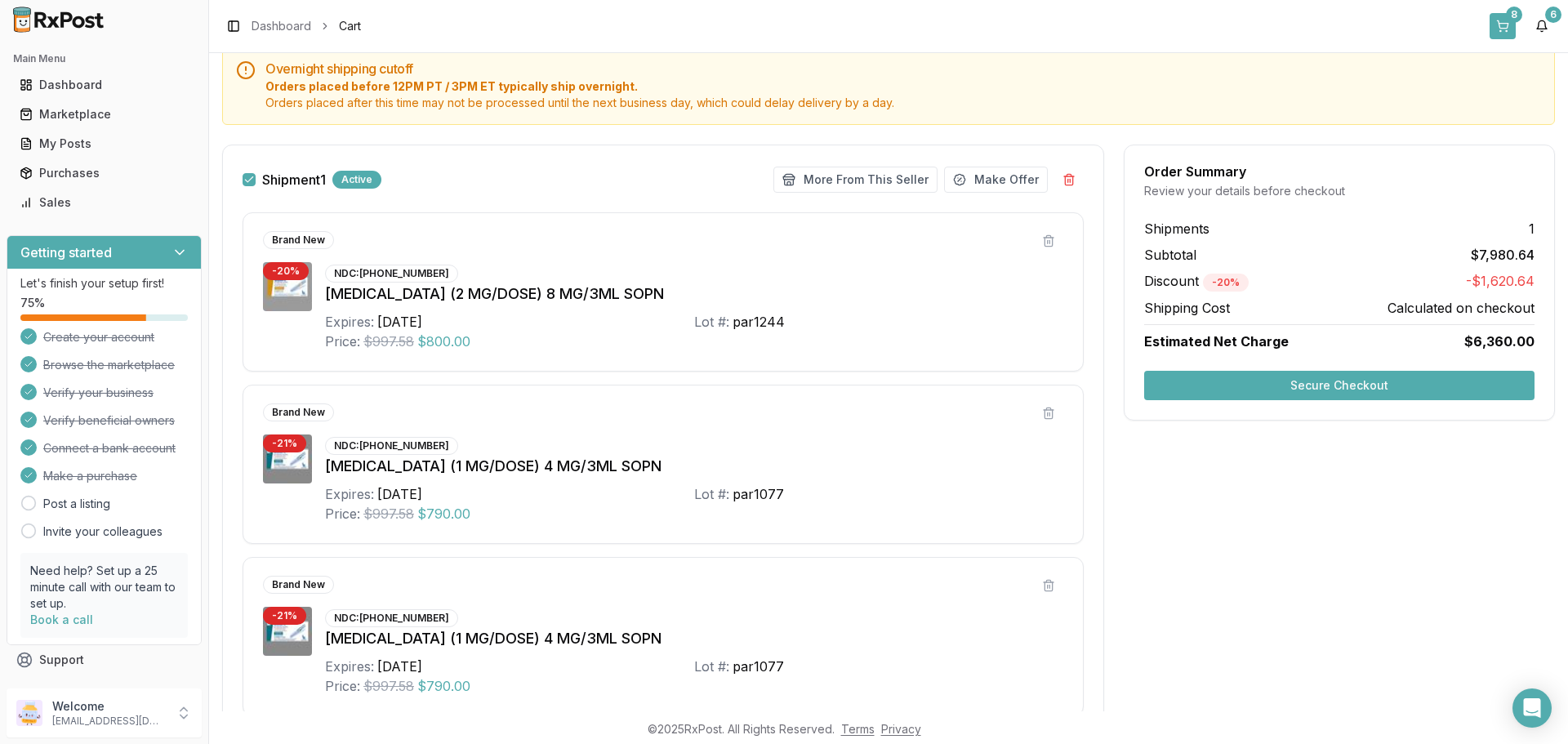
click at [1492, 25] on button "8" at bounding box center [1501, 26] width 26 height 26
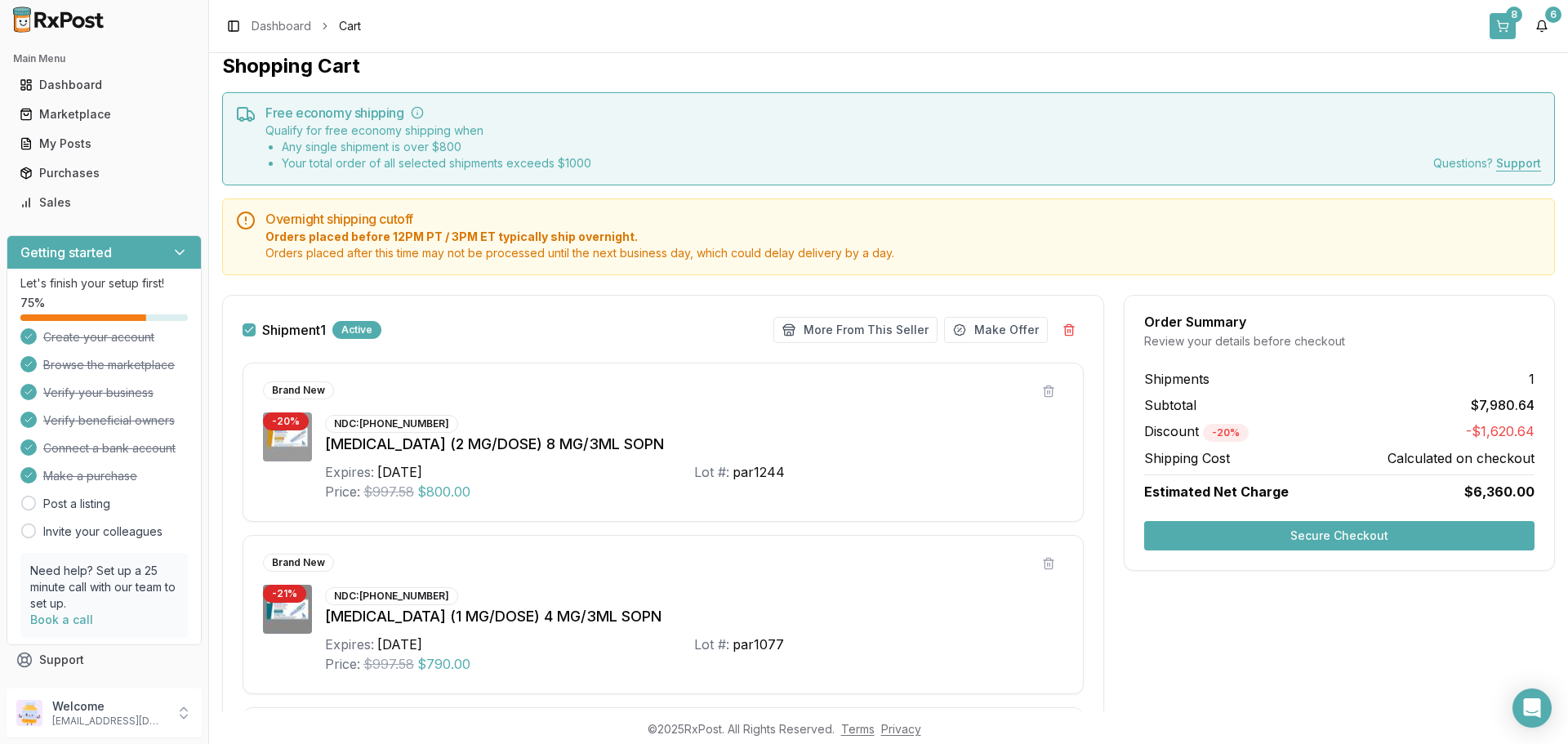
click at [1499, 23] on button "8" at bounding box center [1501, 26] width 26 height 26
click at [1506, 26] on button "8" at bounding box center [1501, 26] width 26 height 26
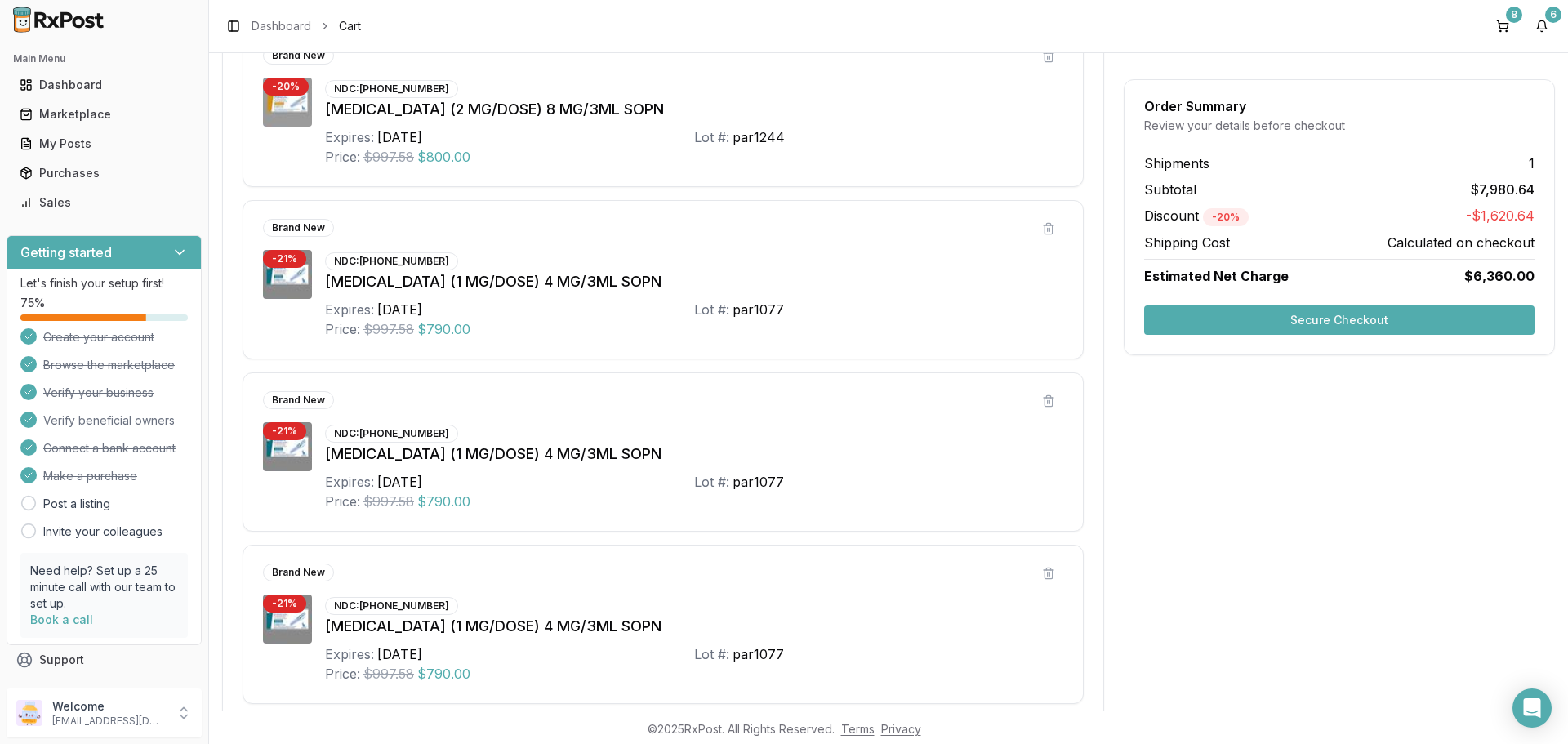
scroll to position [741, 0]
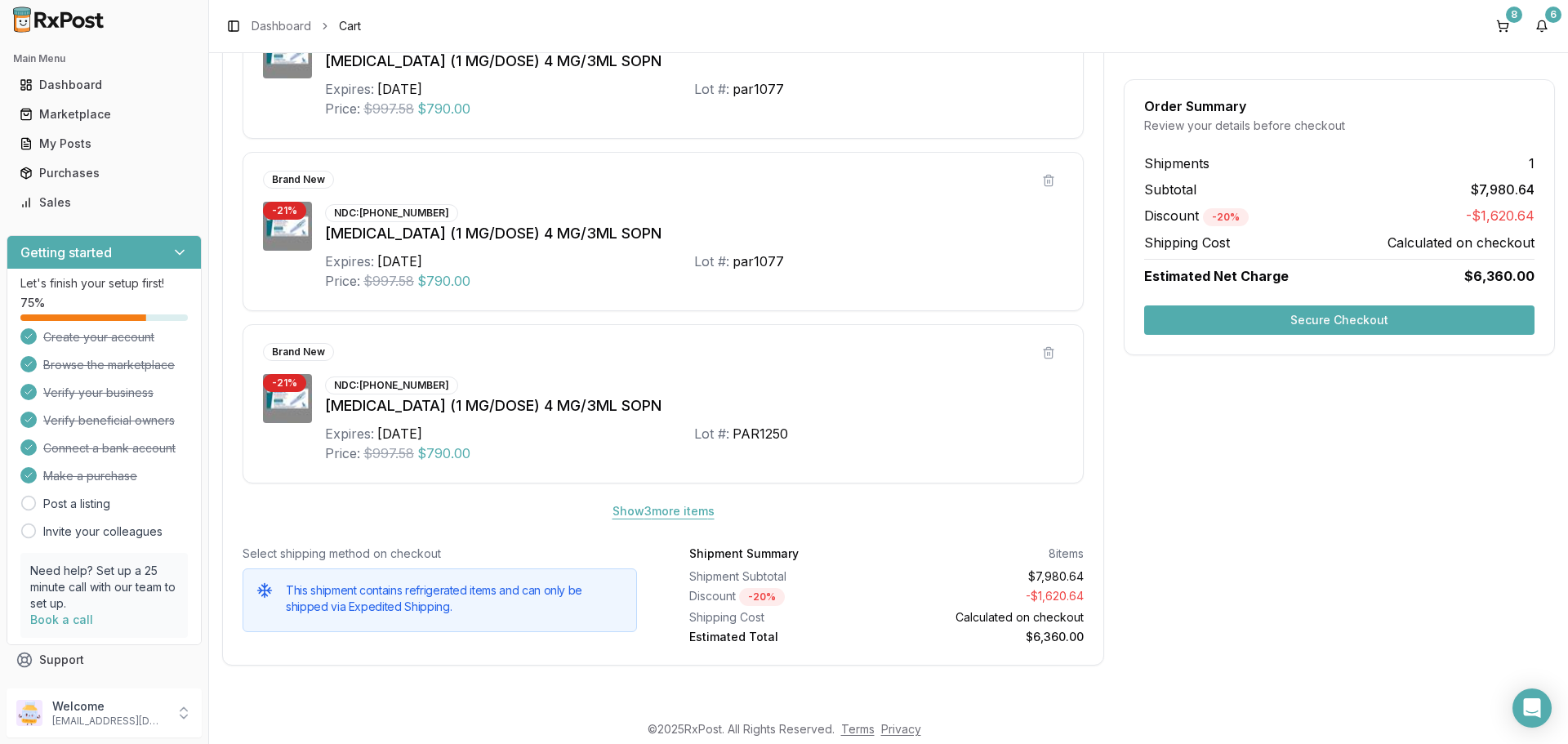
click at [675, 515] on button "Show 3 more item s" at bounding box center [663, 511] width 128 height 29
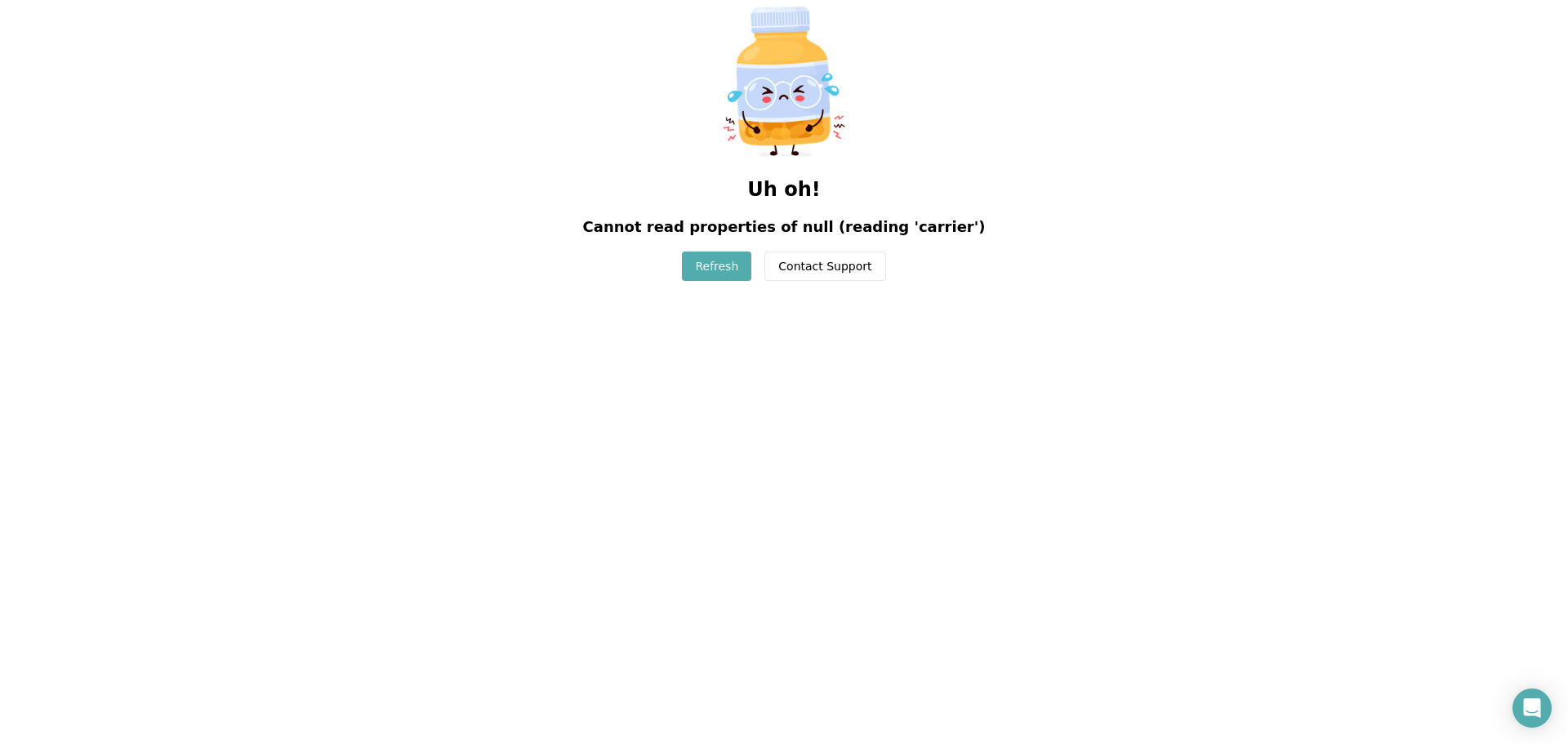
click at [725, 270] on button "Refresh" at bounding box center [716, 265] width 69 height 29
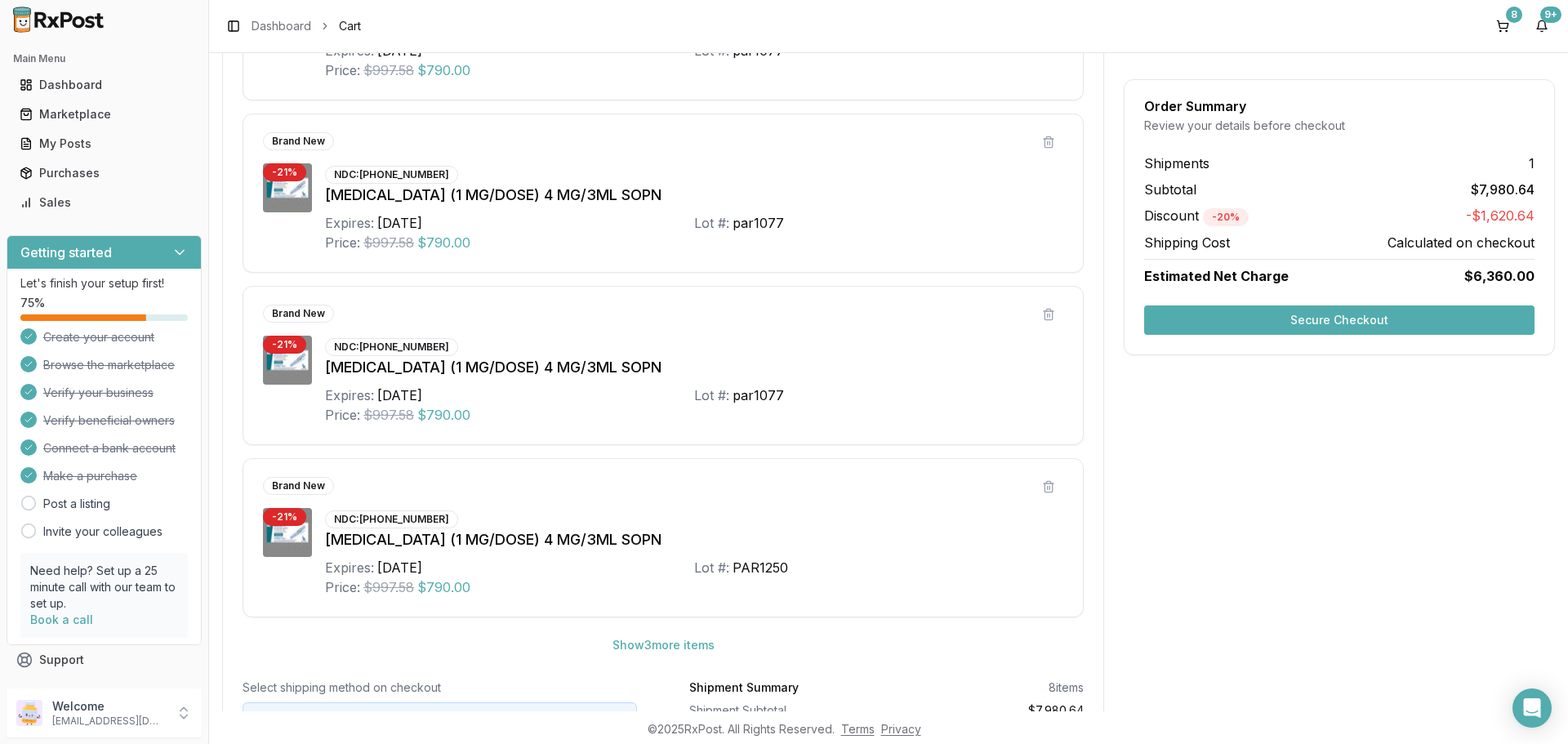
scroll to position [741, 0]
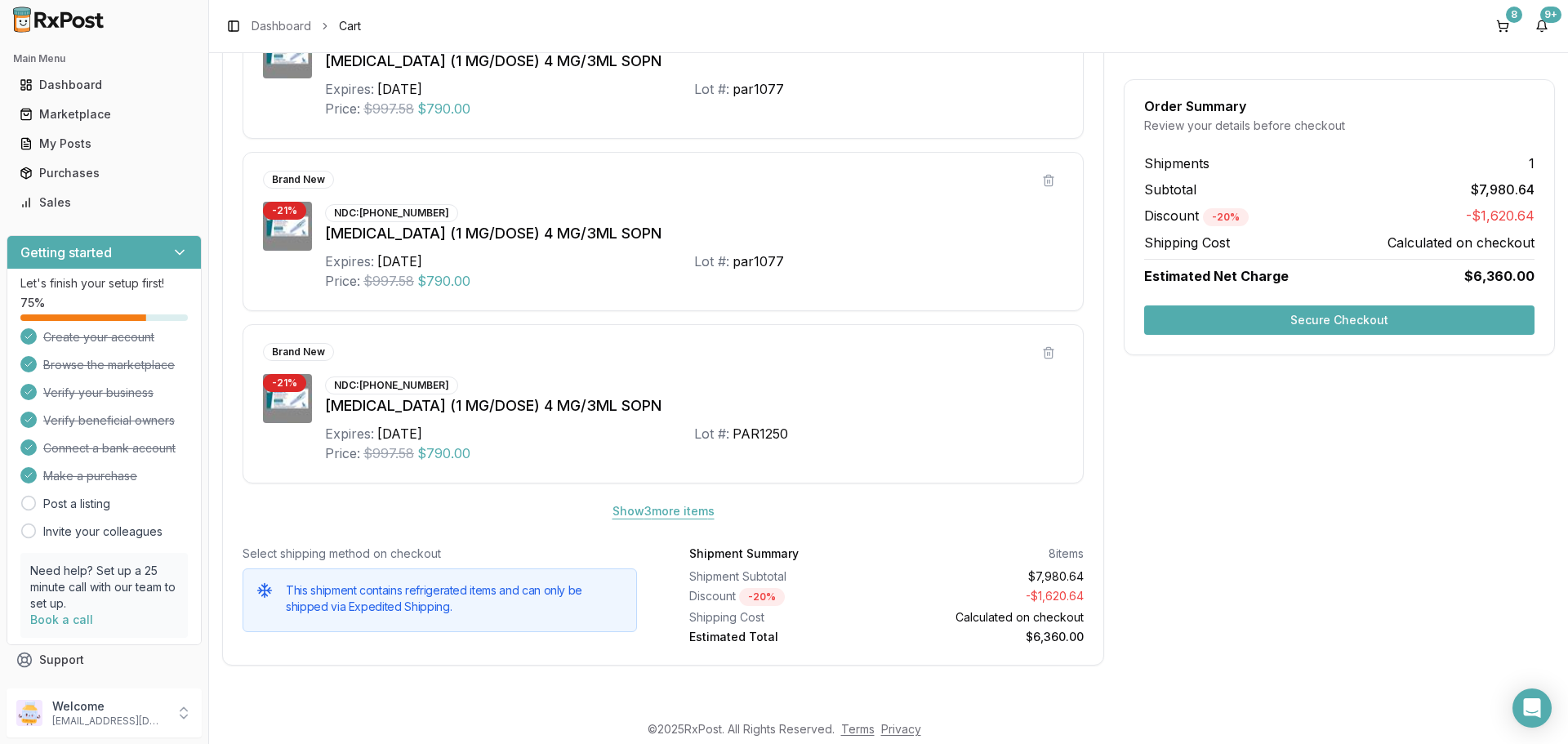
click at [684, 513] on button "Show 3 more item s" at bounding box center [663, 511] width 128 height 29
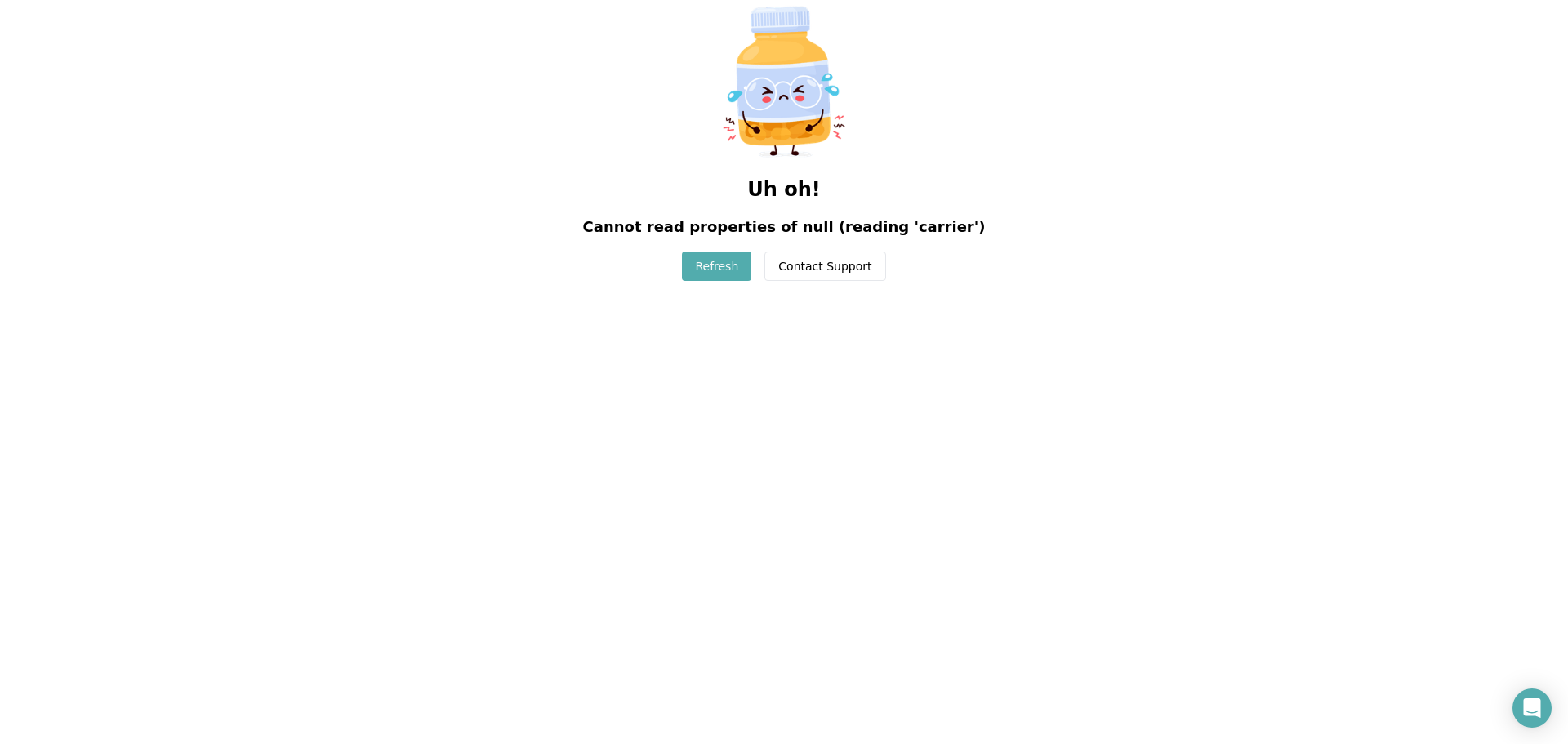
click at [725, 270] on button "Refresh" at bounding box center [716, 265] width 69 height 29
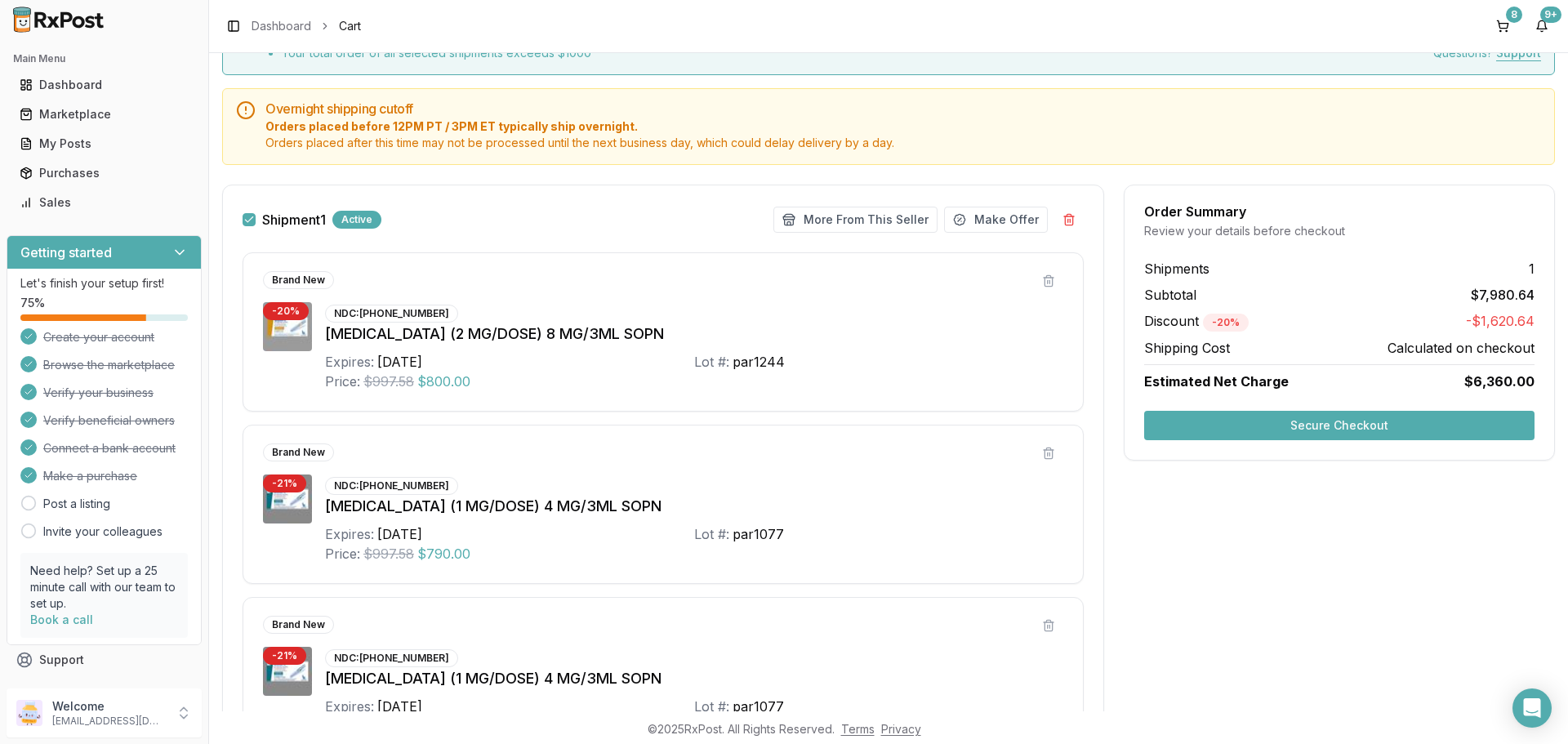
scroll to position [327, 0]
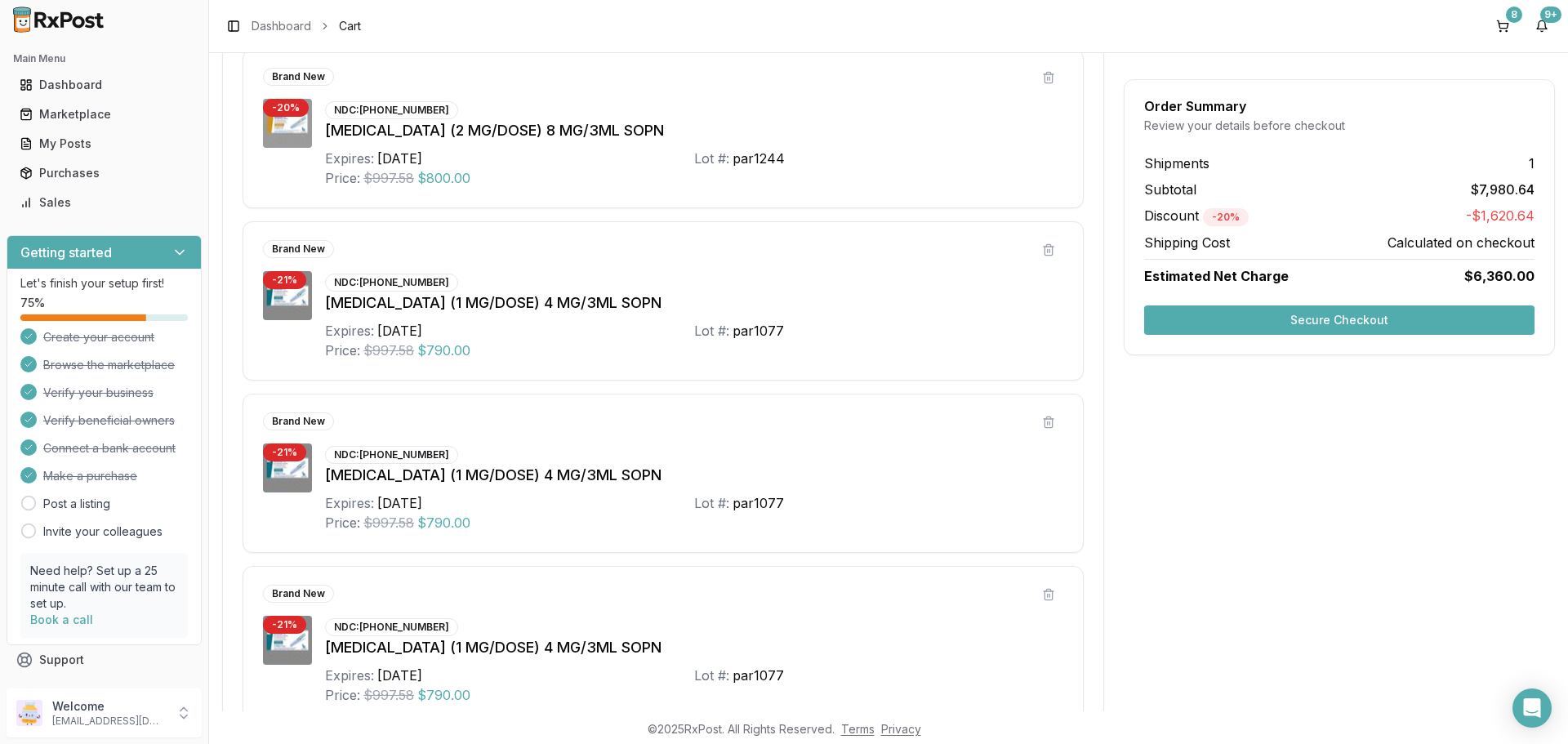
click at [1276, 318] on button "Secure Checkout" at bounding box center [1338, 320] width 390 height 29
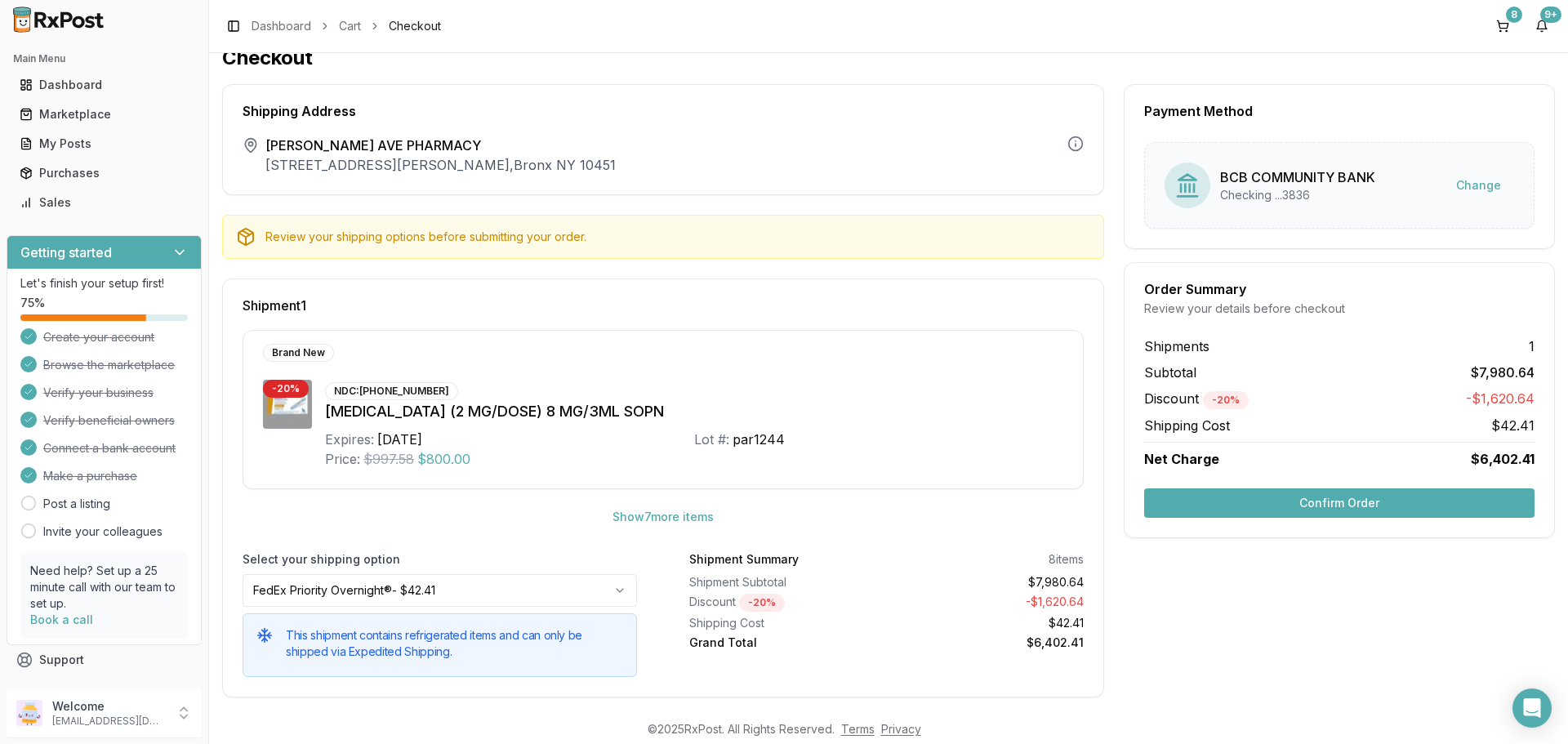
scroll to position [33, 0]
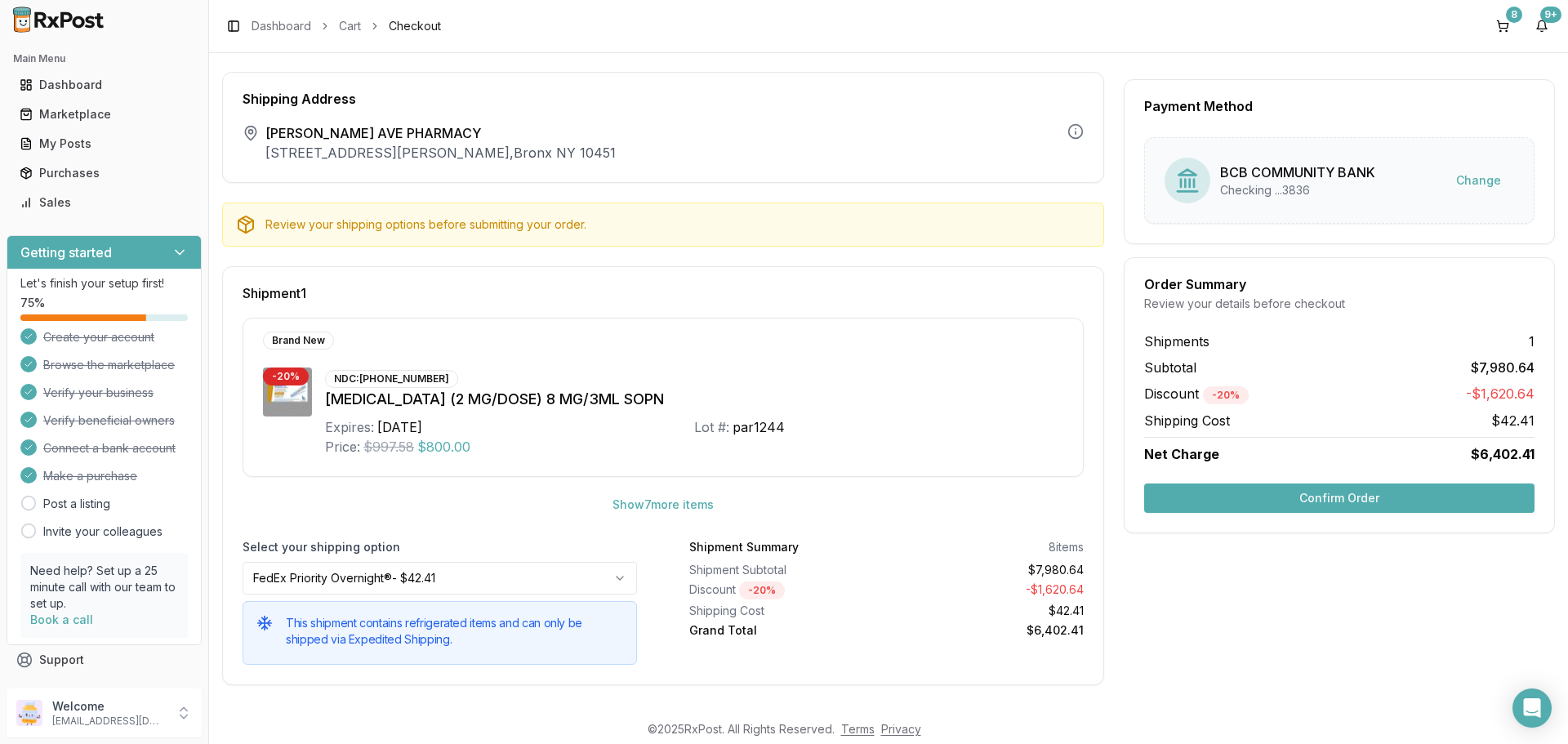
click at [1305, 496] on button "Confirm Order" at bounding box center [1338, 498] width 390 height 29
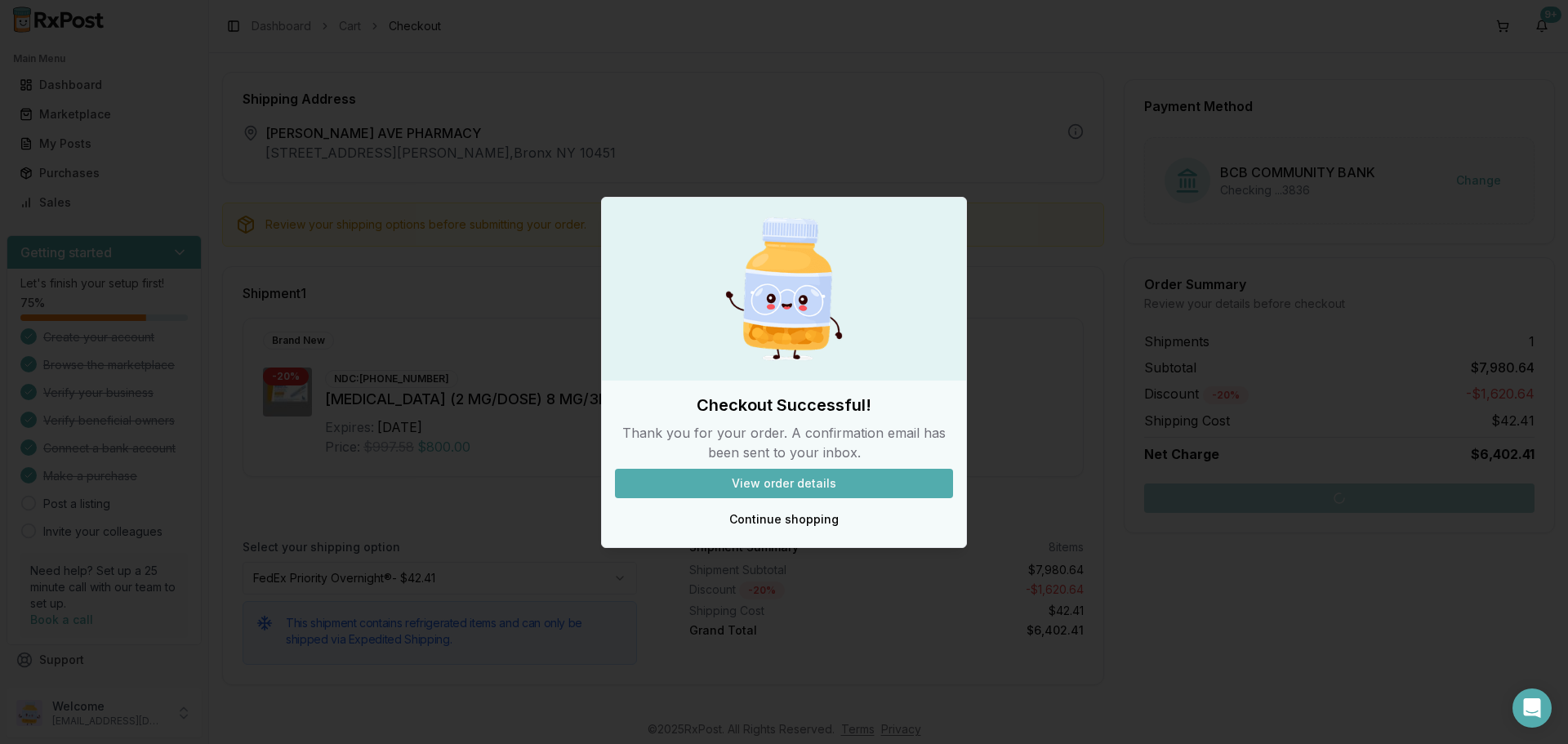
drag, startPoint x: 779, startPoint y: 482, endPoint x: 914, endPoint y: 554, distance: 153.0
click at [918, 554] on body "Main Menu Dashboard Marketplace My Posts Purchases Sales Getting started Let's …" at bounding box center [784, 372] width 1568 height 744
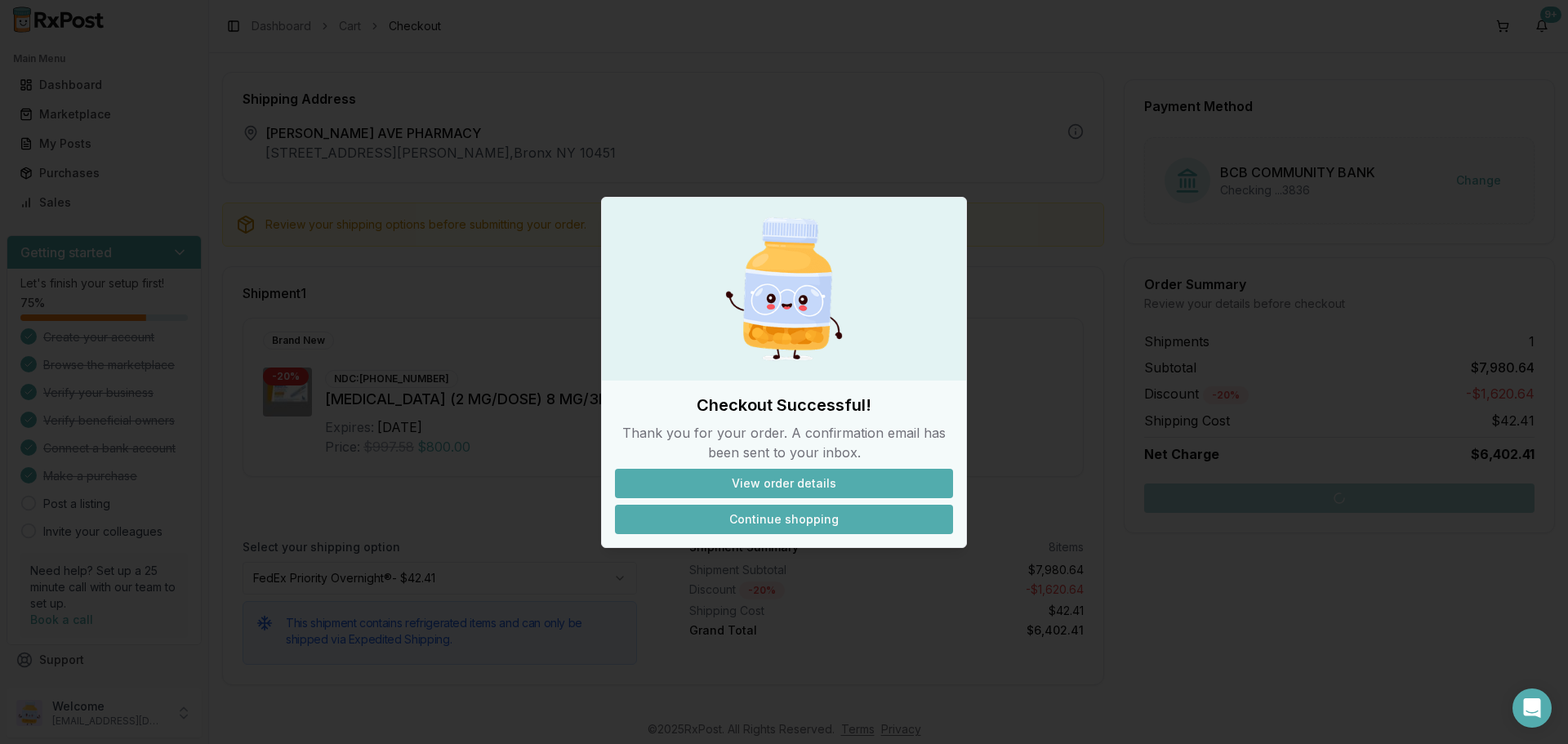
click at [846, 525] on button "Continue shopping" at bounding box center [784, 519] width 338 height 29
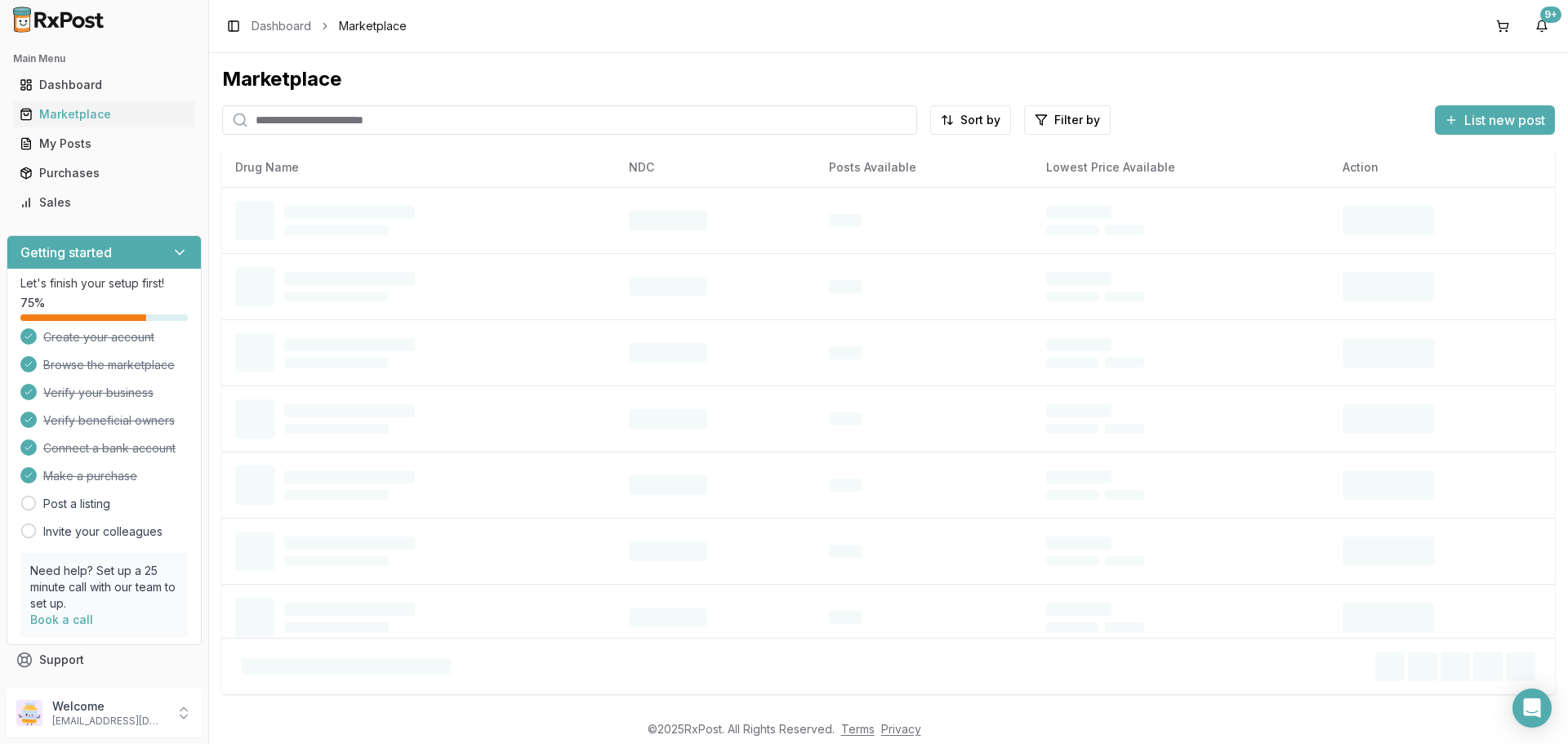
click at [414, 112] on input "search" at bounding box center [569, 120] width 695 height 29
paste input "**********"
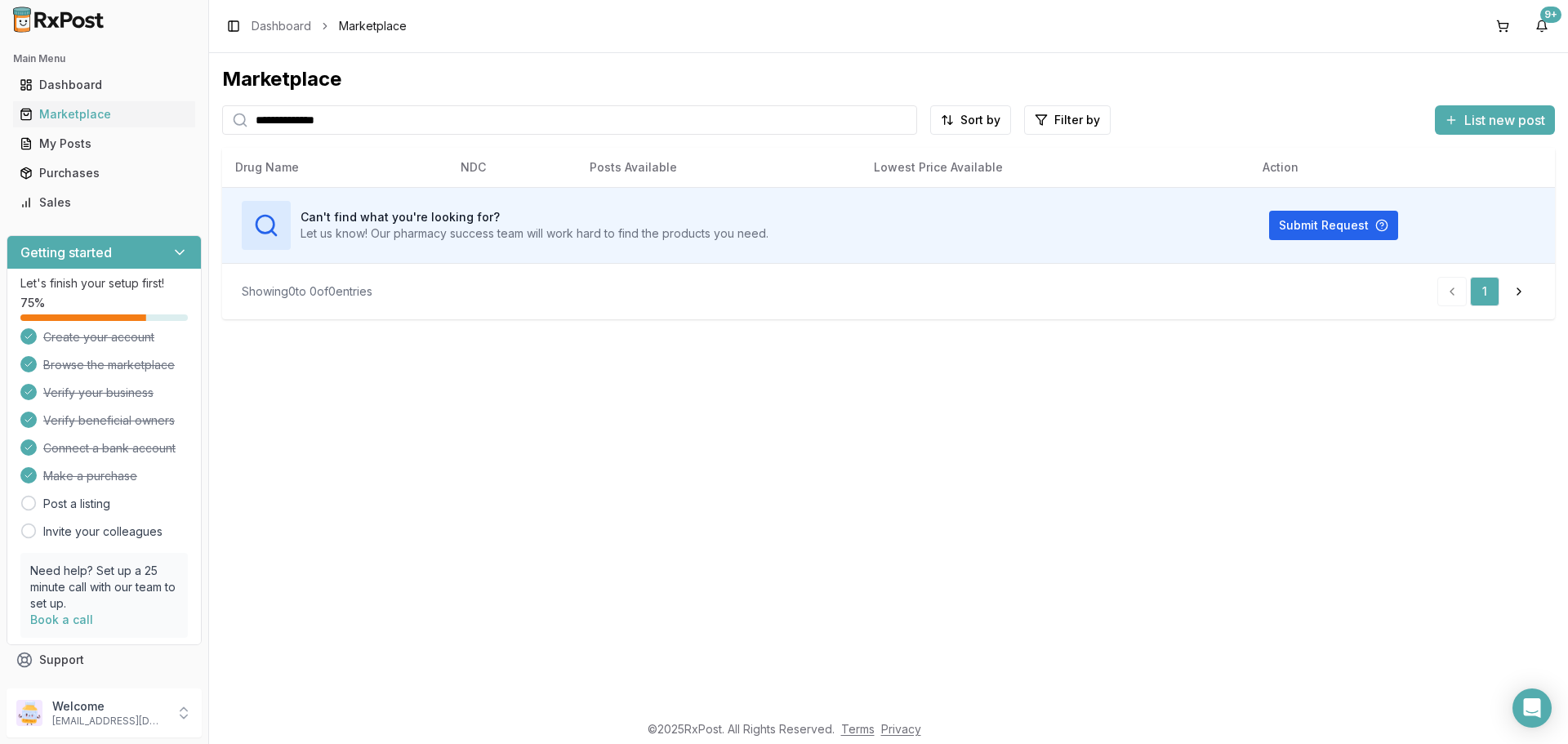
type input "**********"
click at [107, 111] on div "Marketplace" at bounding box center [104, 115] width 169 height 17
